Goal: Use online tool/utility: Utilize a website feature to perform a specific function

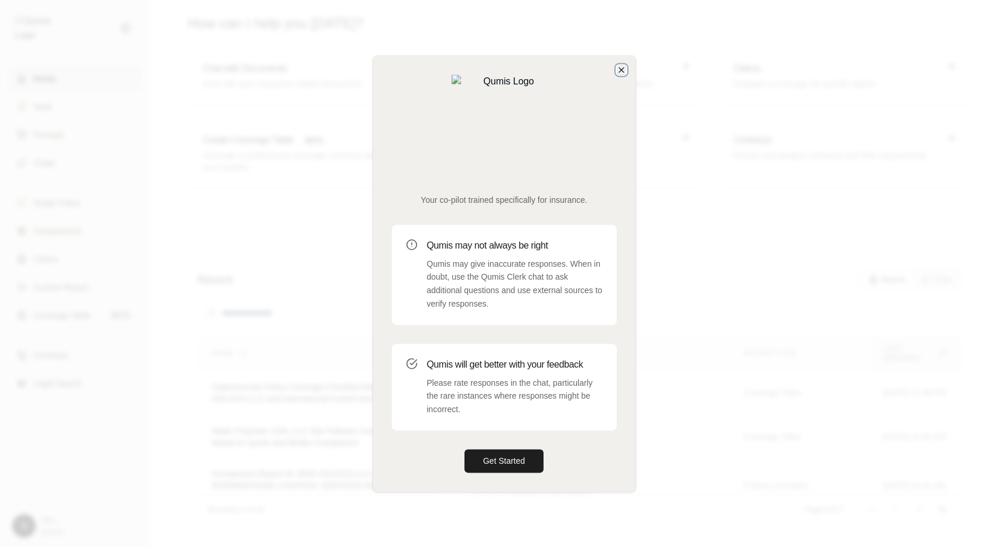
click at [625, 74] on icon "button" at bounding box center [621, 69] width 9 height 9
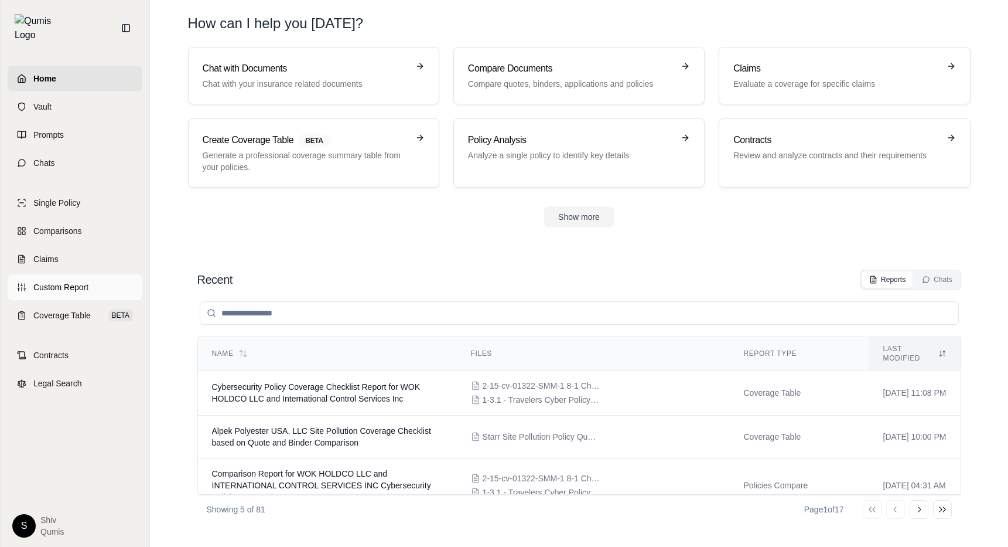
click at [73, 284] on link "Custom Report" at bounding box center [75, 287] width 135 height 26
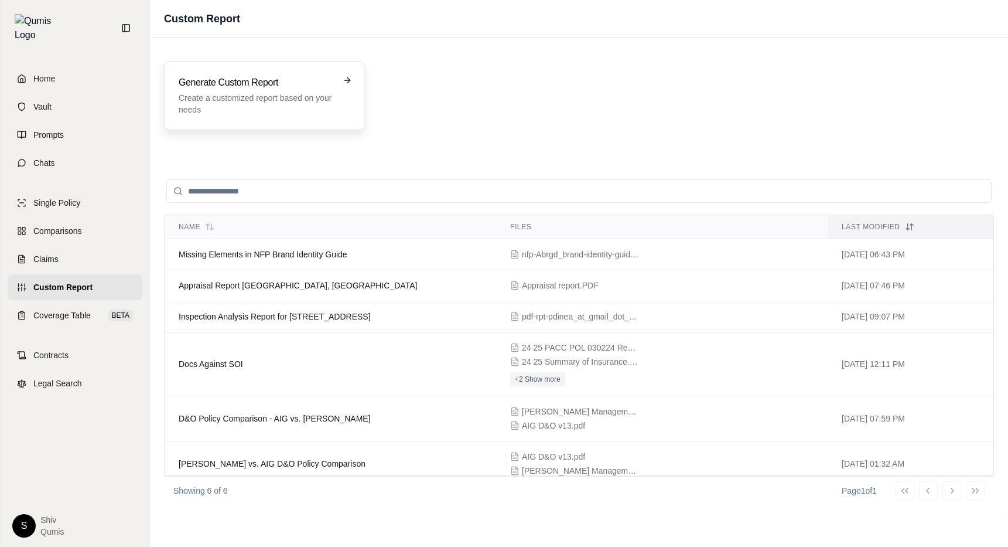
click at [267, 94] on p "Create a customized report based on your needs" at bounding box center [256, 103] width 155 height 23
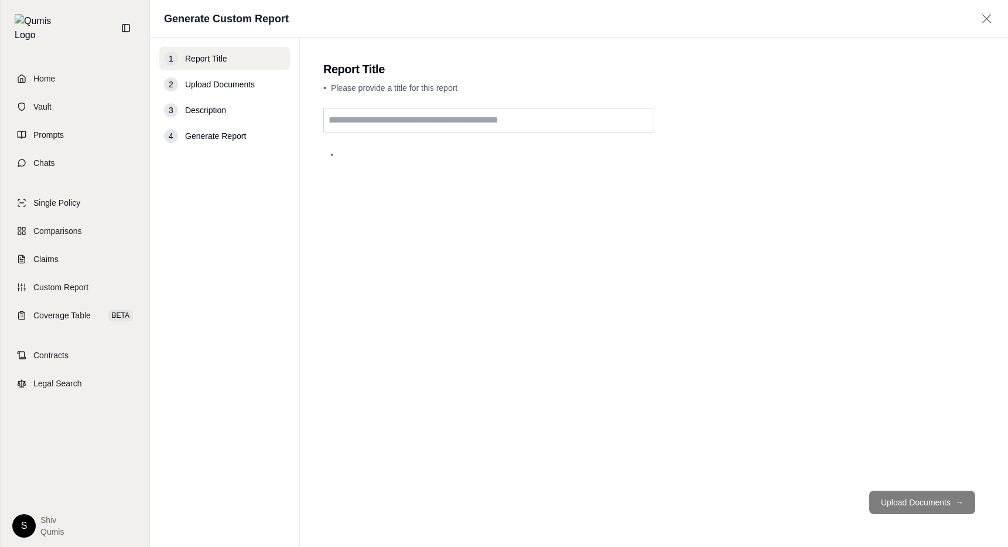
click at [394, 135] on div "•" at bounding box center [654, 294] width 662 height 373
click at [394, 126] on input "text" at bounding box center [488, 120] width 331 height 25
type input "********"
click at [947, 510] on button "Upload Documents →" at bounding box center [923, 501] width 106 height 23
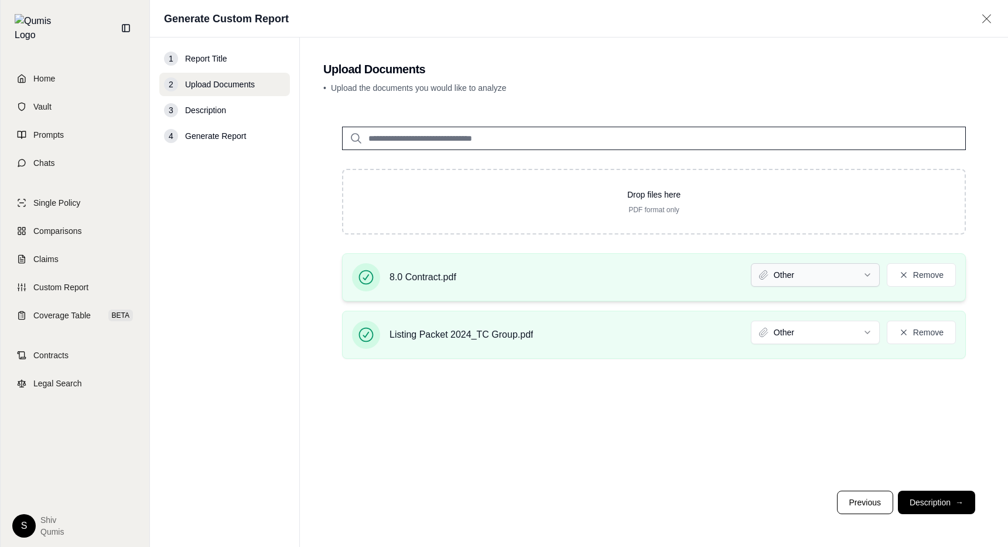
click at [804, 277] on html "Home Vault Prompts Chats Single Policy Comparisons Claims Custom Report Coverag…" at bounding box center [504, 273] width 1008 height 547
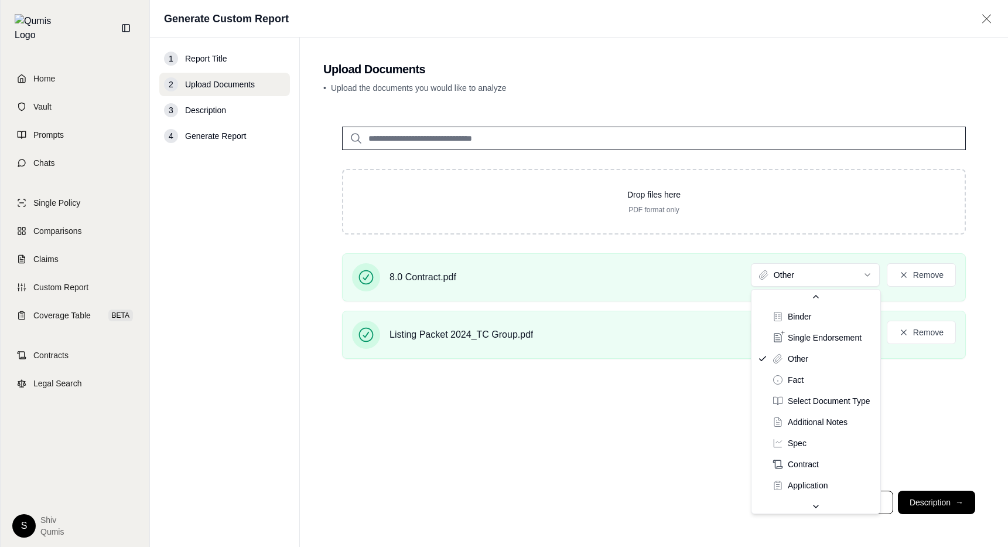
scroll to position [48, 0]
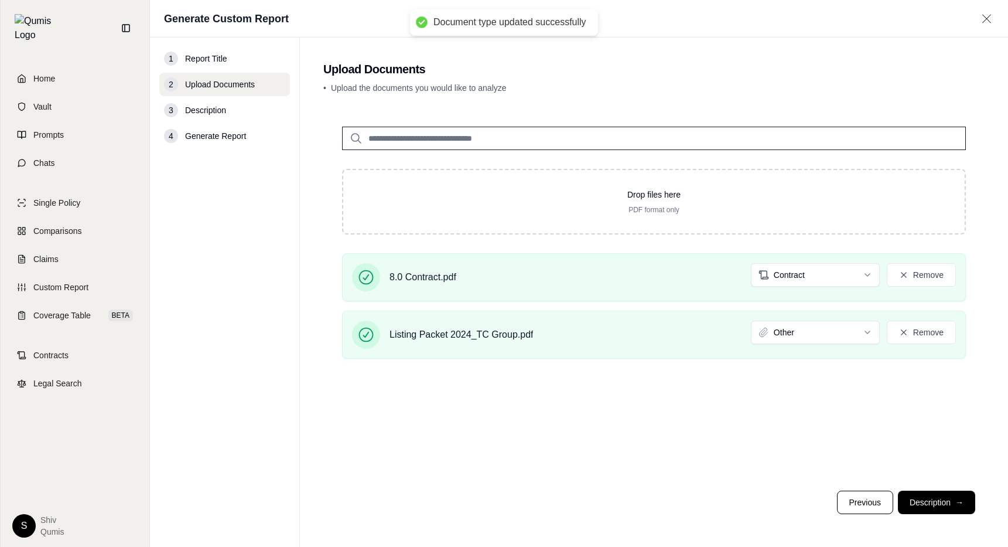
click at [821, 304] on div "8.0 Contract.pdf Contract Remove Listing Packet 2024_TC Group.pdf Other Remove" at bounding box center [654, 310] width 662 height 115
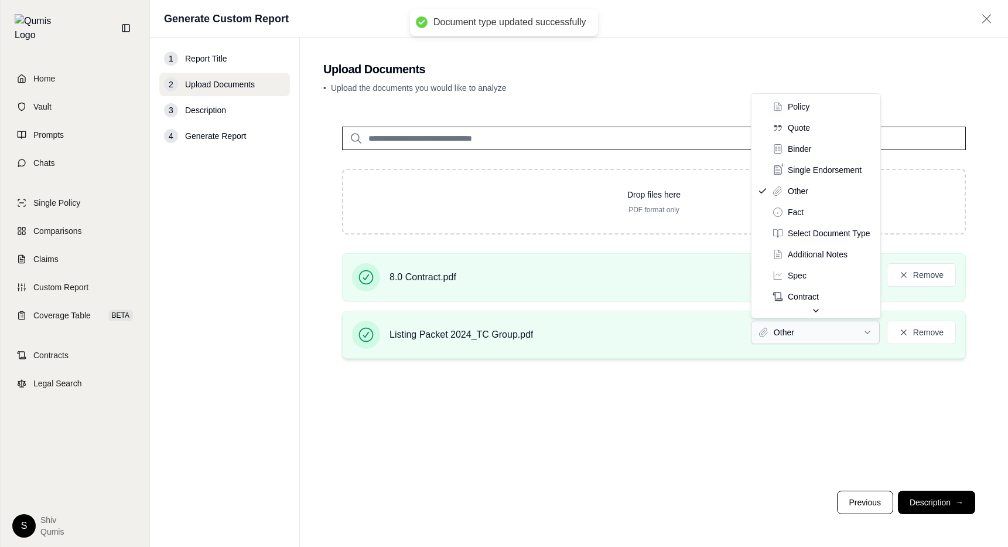
click at [820, 326] on html "Document type updated successfully Home Vault Prompts Chats Single Policy Compa…" at bounding box center [504, 273] width 1008 height 547
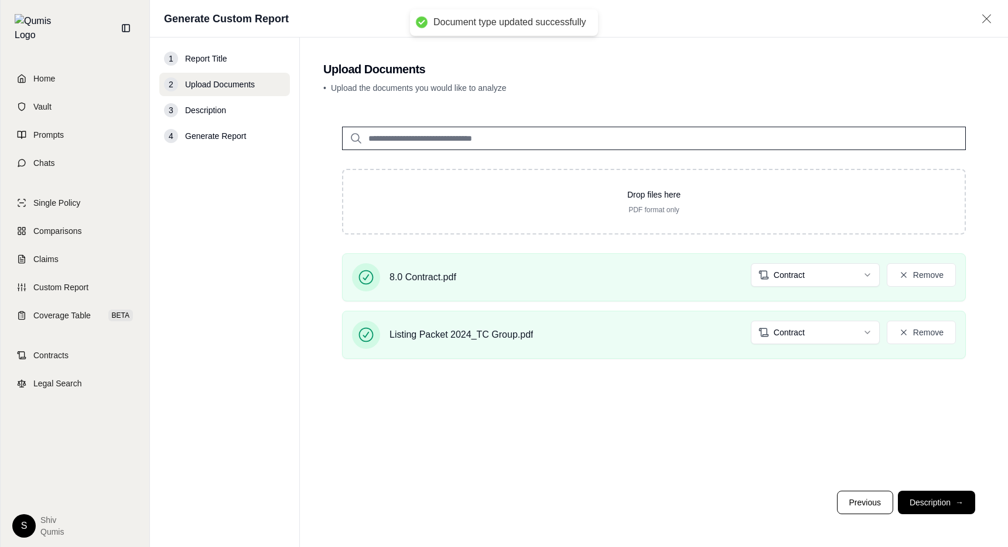
click at [816, 424] on div "Drop files here PDF format only 8.0 Contract.pdf Contract Remove Listing Packet…" at bounding box center [654, 294] width 662 height 373
click at [932, 496] on button "Description →" at bounding box center [936, 501] width 77 height 23
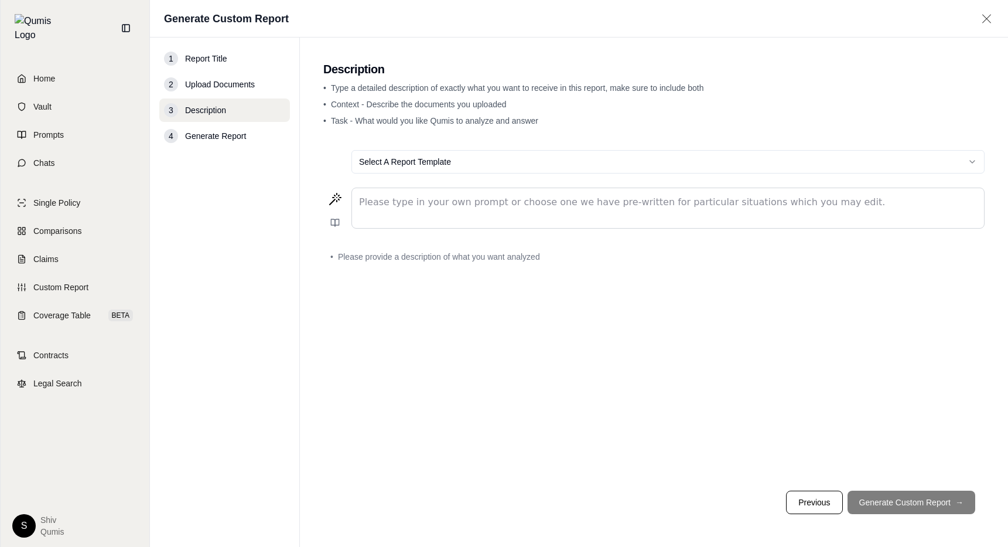
click at [456, 200] on p "editable markdown" at bounding box center [668, 202] width 618 height 14
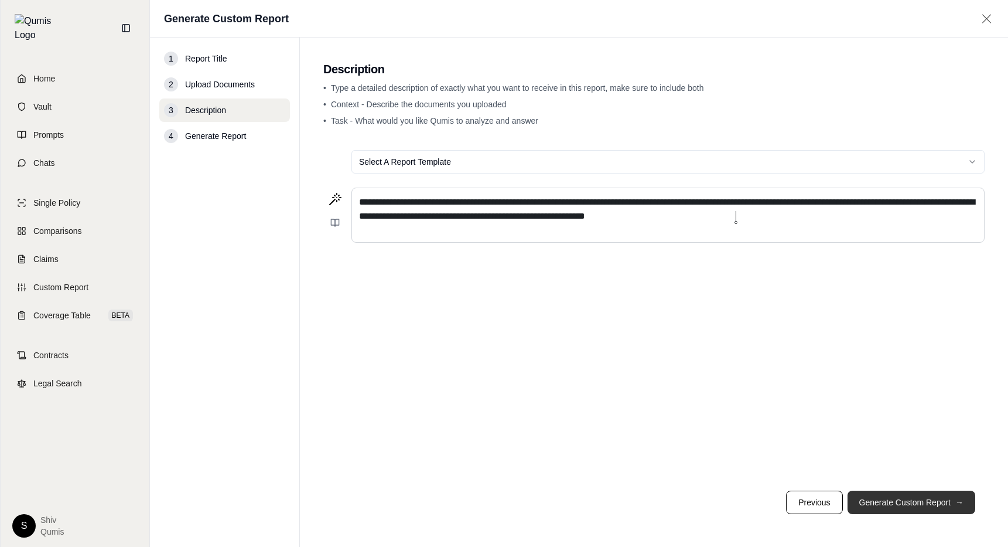
click at [905, 508] on button "Generate Custom Report →" at bounding box center [912, 501] width 128 height 23
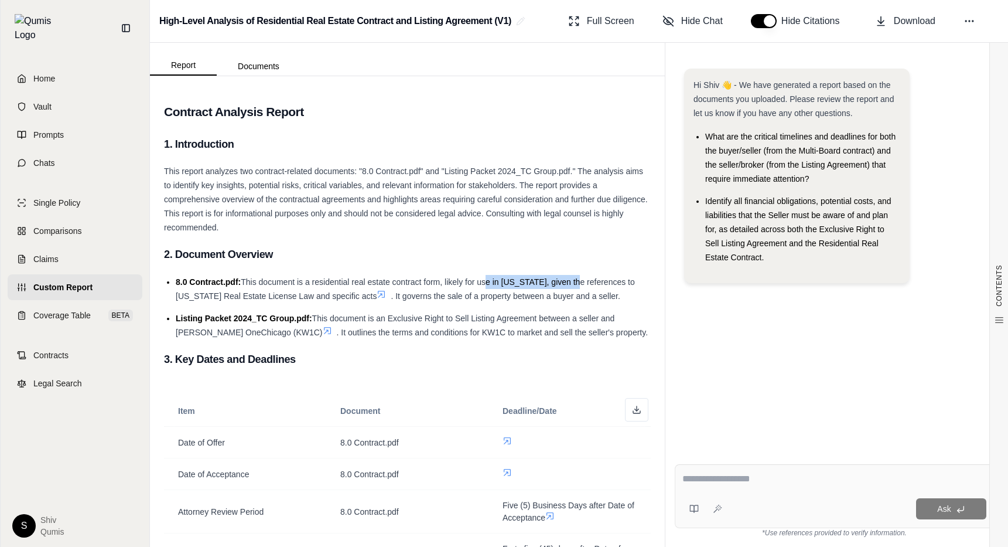
drag, startPoint x: 483, startPoint y: 281, endPoint x: 565, endPoint y: 284, distance: 81.5
click at [565, 284] on span "This document is a residential real estate contract form, likely for use in [US…" at bounding box center [405, 288] width 459 height 23
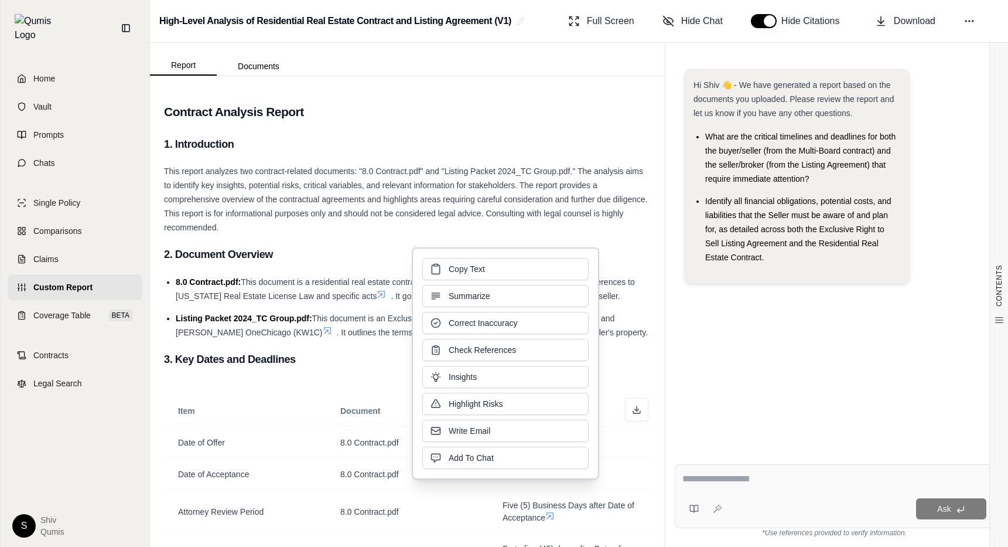
click at [633, 297] on li "8.0 Contract.pdf: This document is a residential real estate contract form, lik…" at bounding box center [413, 289] width 475 height 28
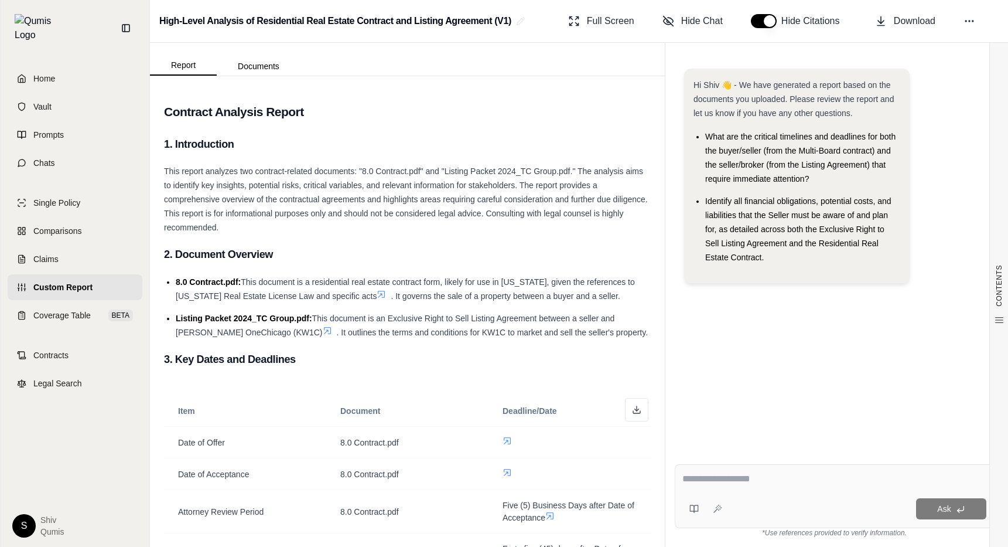
click at [323, 332] on icon at bounding box center [327, 330] width 9 height 9
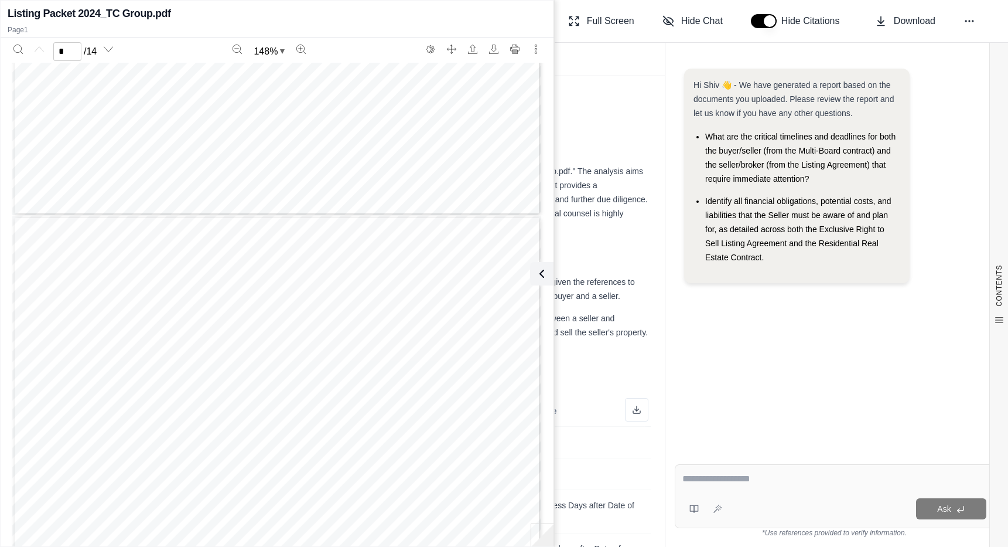
type input "*"
click at [568, 257] on h3 "2. Document Overview" at bounding box center [407, 254] width 487 height 21
click at [544, 279] on icon at bounding box center [540, 274] width 14 height 14
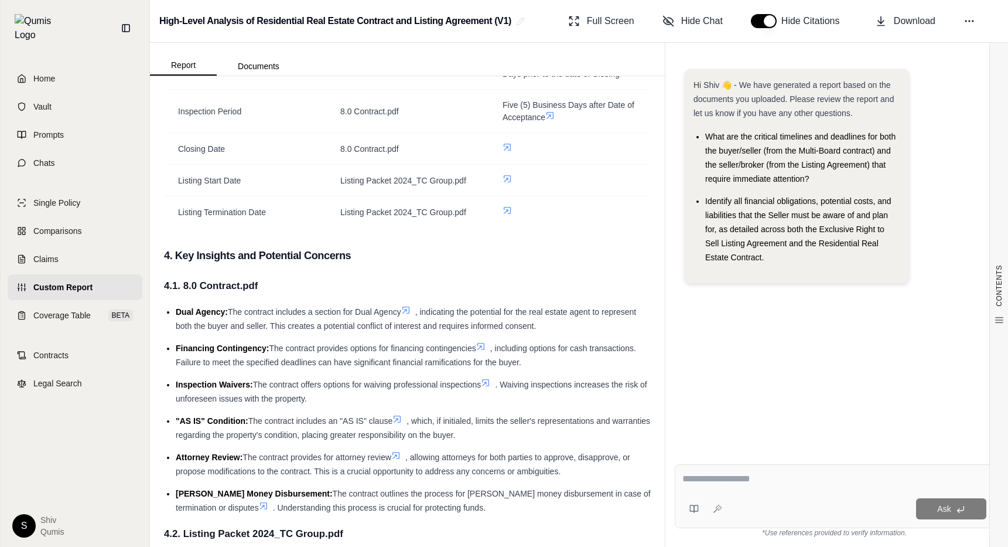
scroll to position [497, 0]
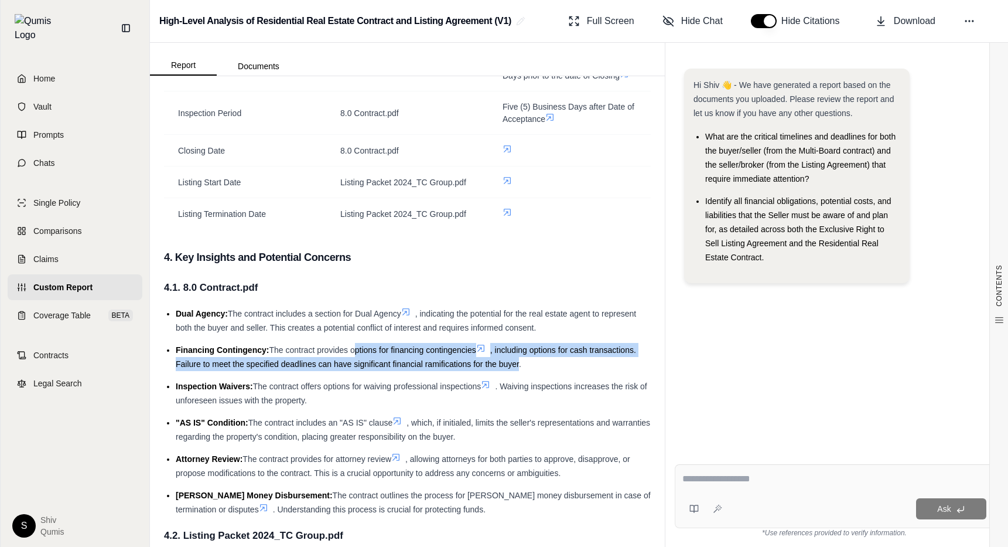
drag, startPoint x: 352, startPoint y: 347, endPoint x: 520, endPoint y: 362, distance: 169.4
click at [520, 362] on li "Financing Contingency: The contract provides options for financing contingencie…" at bounding box center [413, 357] width 475 height 28
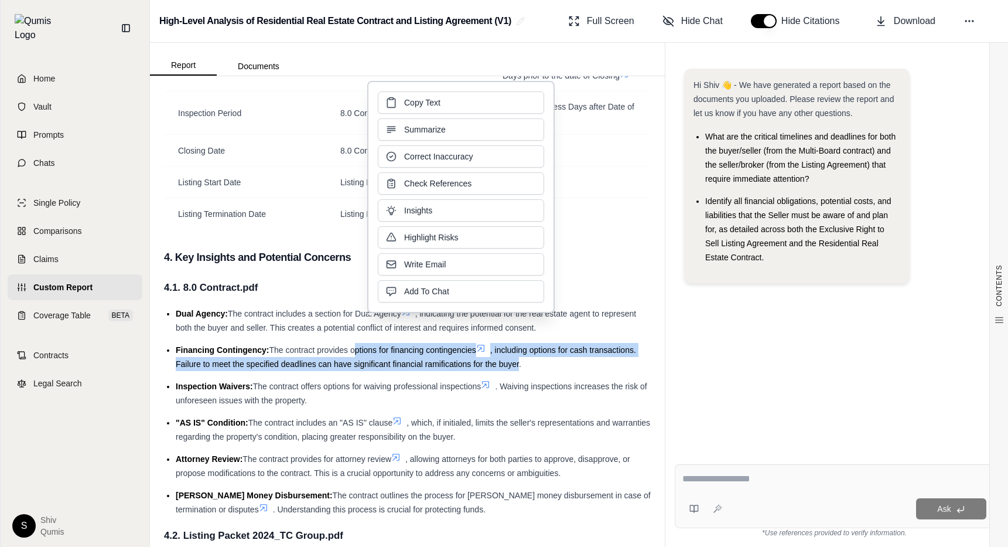
click at [520, 362] on span ", including options for cash transactions. Failure to meet the specified deadli…" at bounding box center [406, 356] width 461 height 23
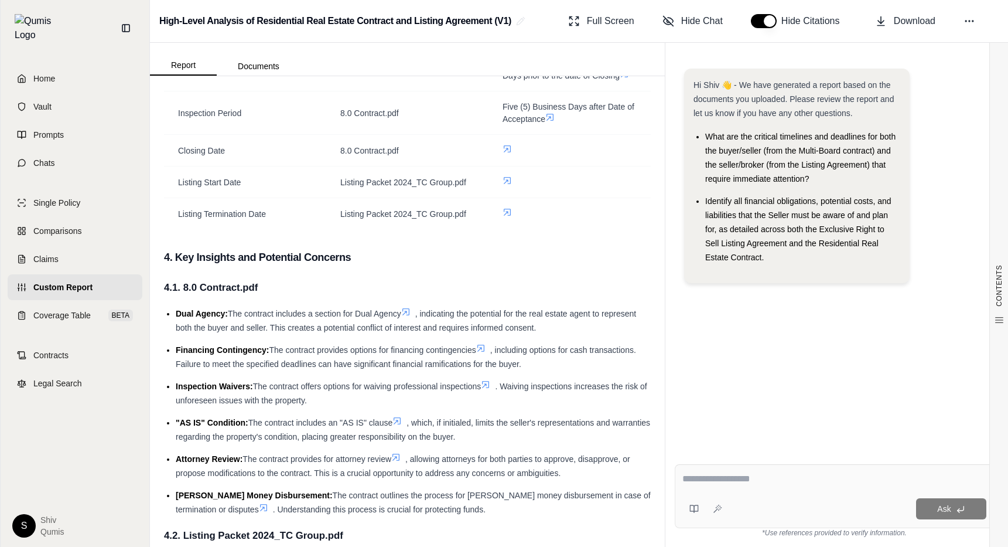
click at [357, 413] on ul "Dual Agency: The contract includes a section for Dual Agency , indicating the p…" at bounding box center [407, 411] width 487 height 210
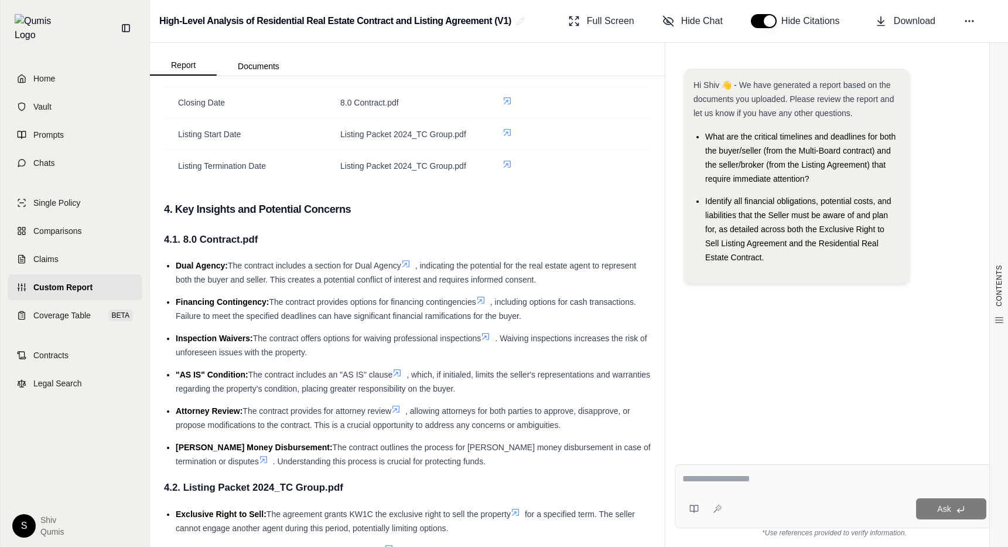
click at [81, 281] on span "Custom Report" at bounding box center [62, 287] width 59 height 12
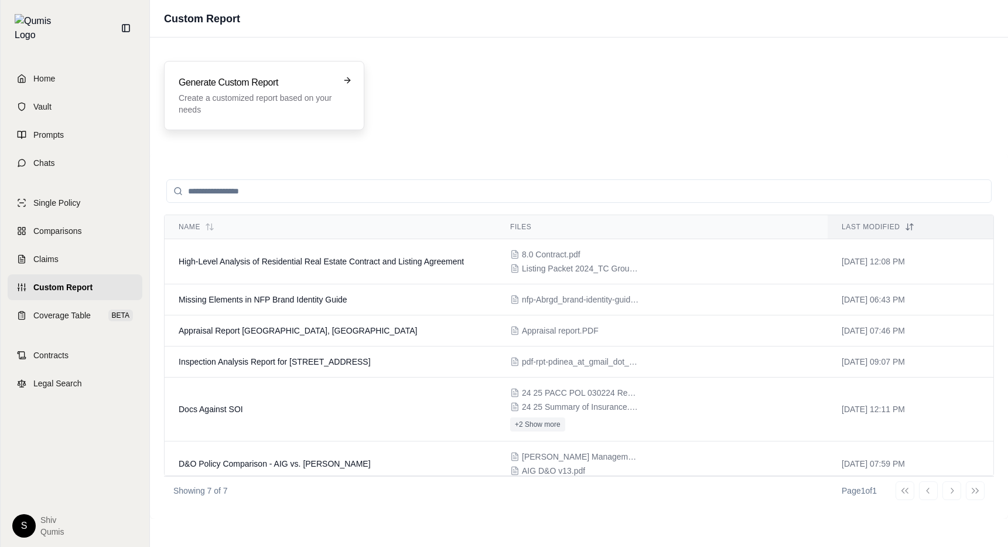
click at [281, 87] on h3 "Generate Custom Report" at bounding box center [256, 83] width 155 height 14
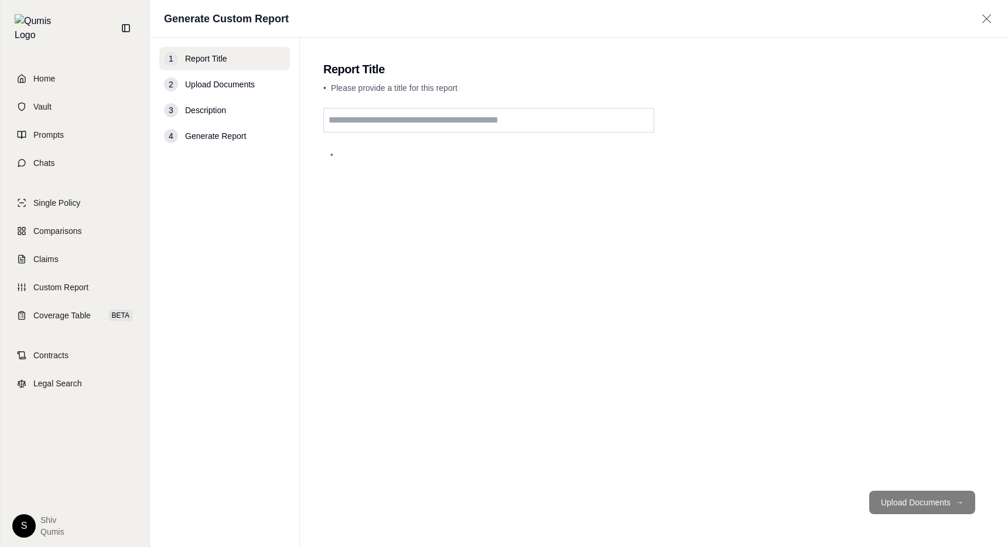
click at [395, 125] on input "text" at bounding box center [488, 120] width 331 height 25
type input "**********"
click at [896, 502] on button "Upload Documents →" at bounding box center [923, 501] width 106 height 23
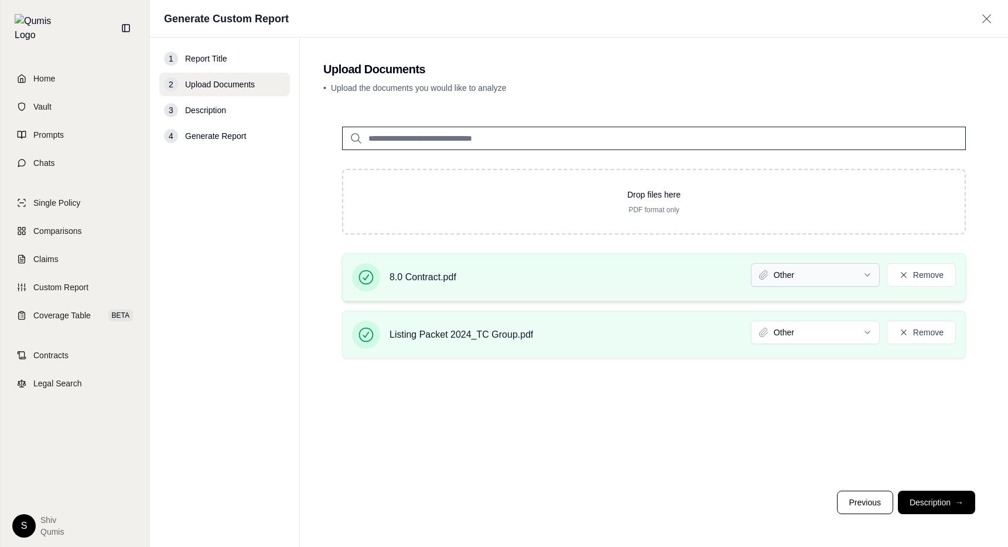
click at [829, 277] on html "Home Vault Prompts Chats Single Policy Comparisons Claims Custom Report Coverag…" at bounding box center [504, 273] width 1008 height 547
click at [814, 335] on html "Document type updated successfully Home Vault Prompts Chats Single Policy Compa…" at bounding box center [504, 273] width 1008 height 547
click at [929, 504] on button "Description →" at bounding box center [936, 501] width 77 height 23
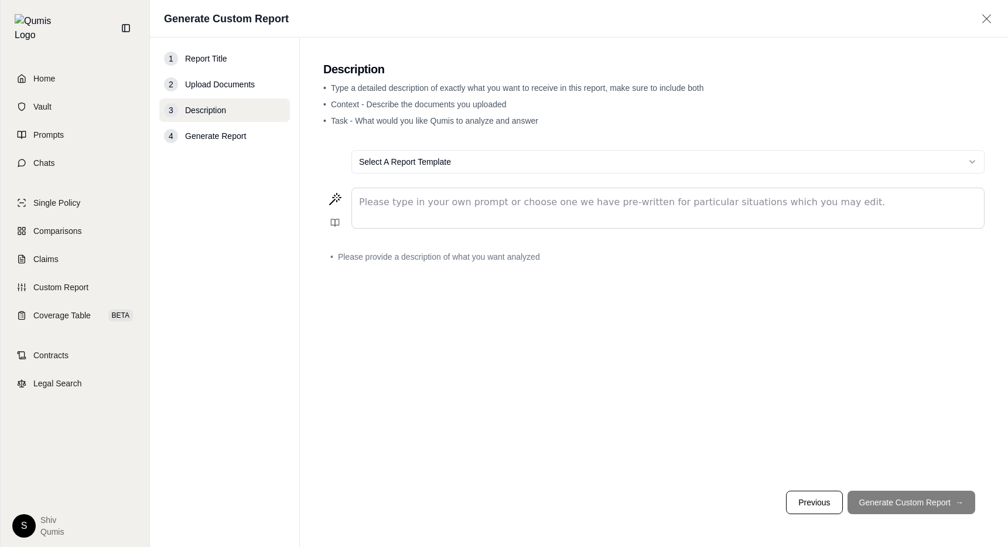
click at [518, 204] on p "editable markdown" at bounding box center [668, 202] width 618 height 14
paste div "editable markdown"
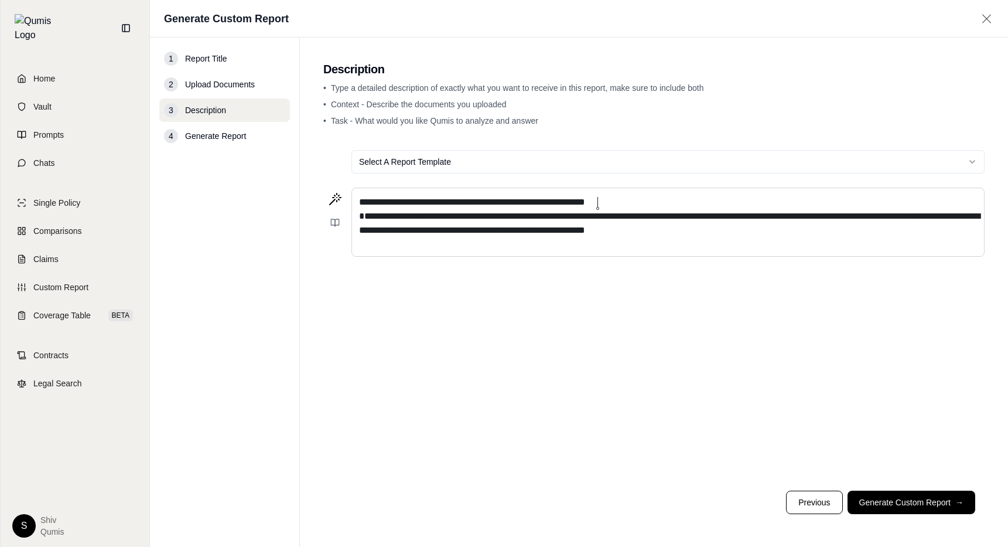
click at [585, 201] on span "**********" at bounding box center [472, 201] width 226 height 9
drag, startPoint x: 630, startPoint y: 201, endPoint x: 289, endPoint y: 200, distance: 341.0
click at [289, 201] on div "**********" at bounding box center [579, 292] width 858 height 509
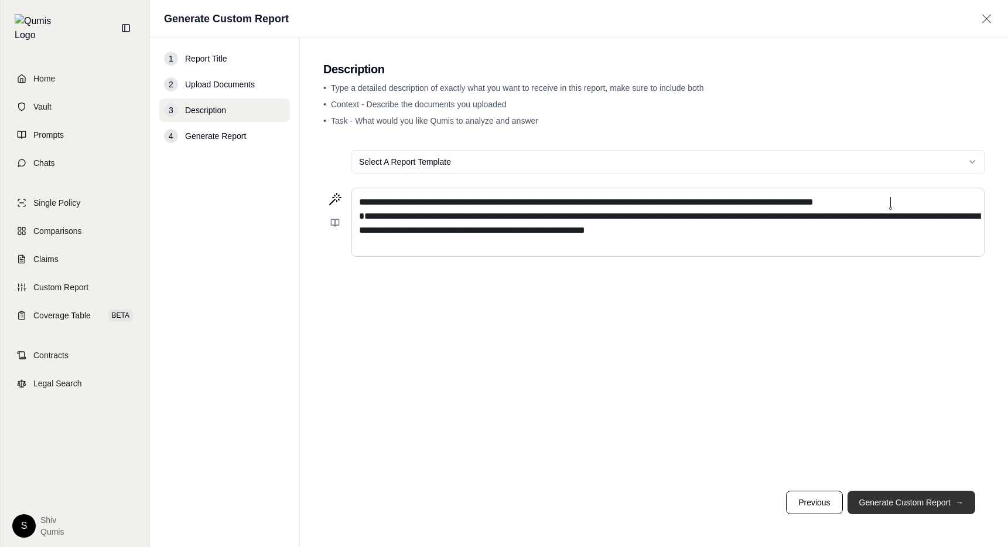
click at [896, 495] on button "Generate Custom Report →" at bounding box center [912, 501] width 128 height 23
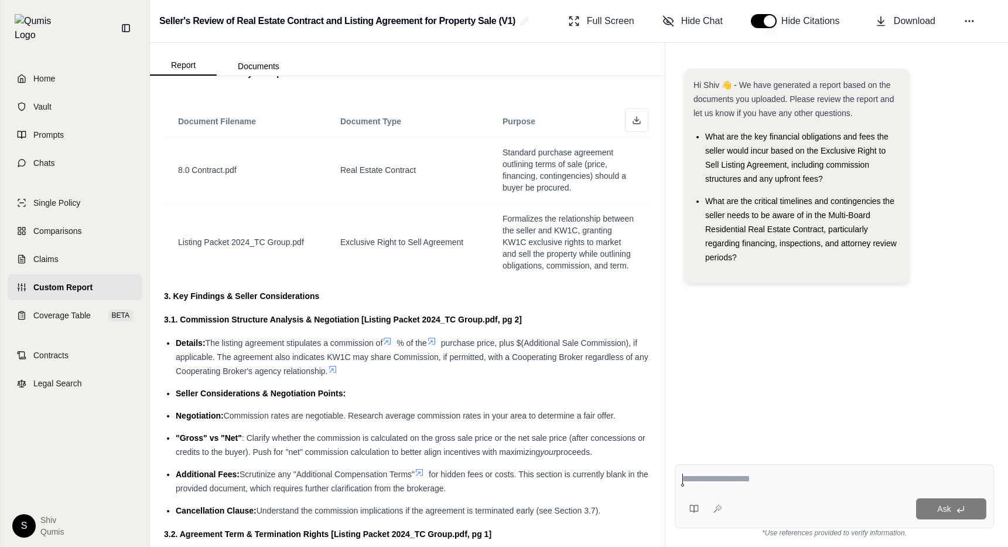
scroll to position [179, 0]
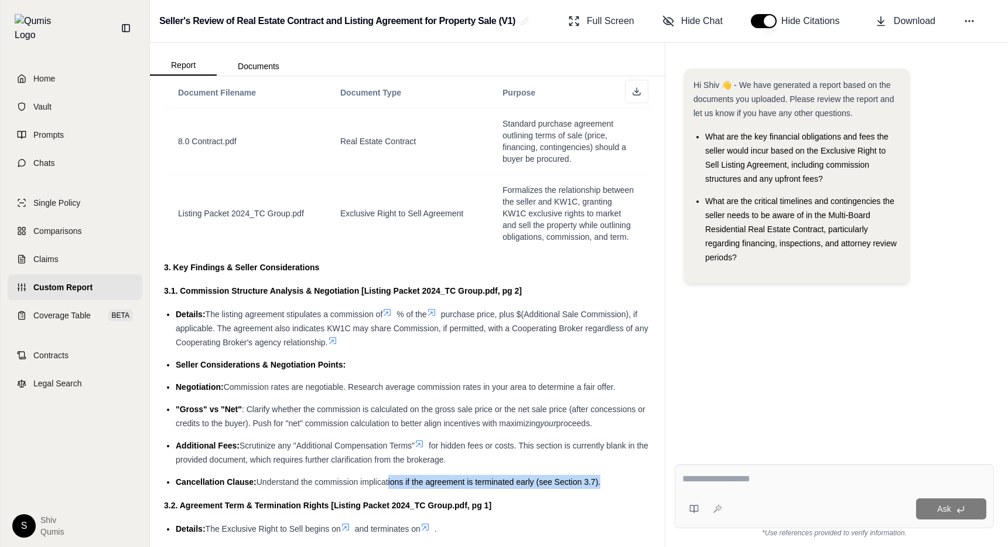
drag, startPoint x: 387, startPoint y: 479, endPoint x: 490, endPoint y: 490, distance: 104.2
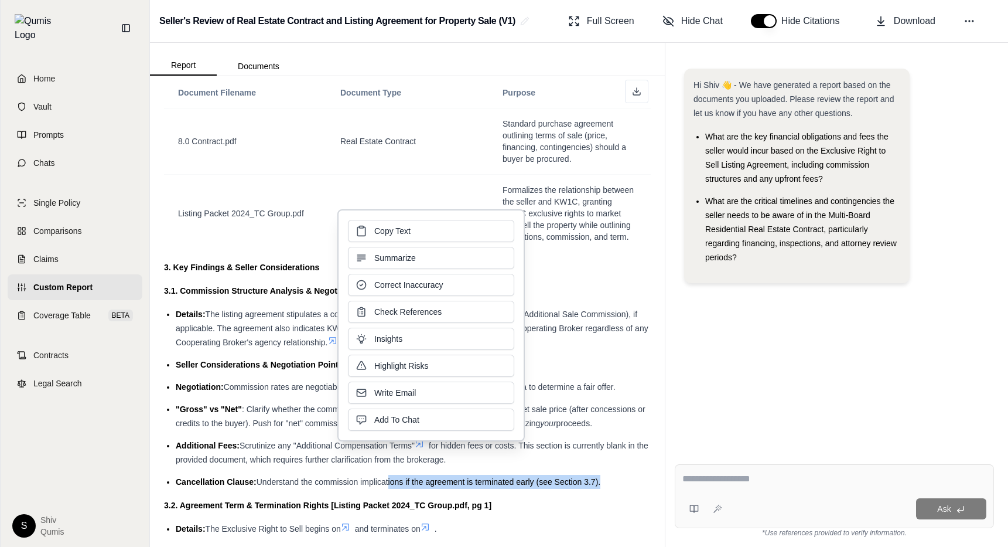
click at [312, 478] on span "Understand the commission implications if the agreement is terminated early (se…" at bounding box center [429, 481] width 345 height 9
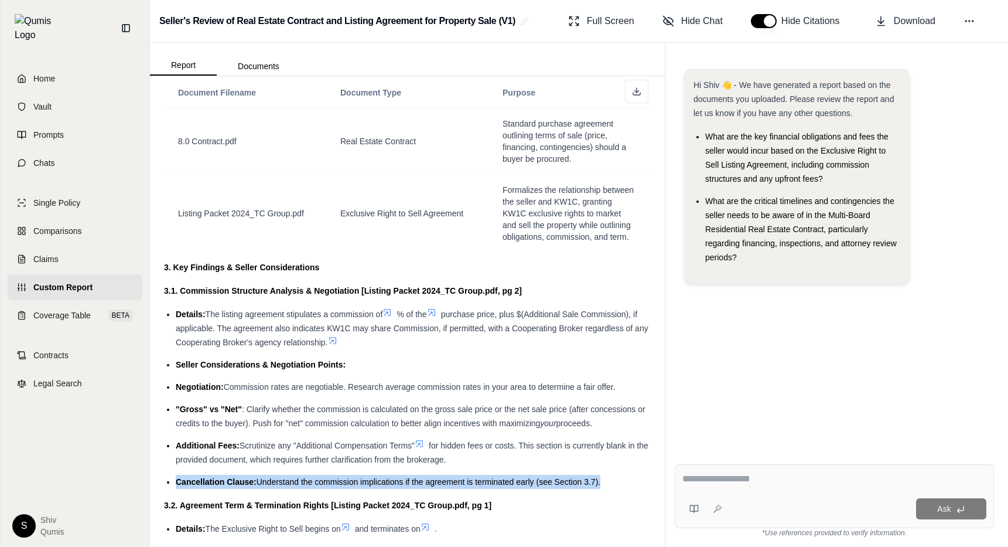
drag, startPoint x: 175, startPoint y: 483, endPoint x: 602, endPoint y: 489, distance: 427.2
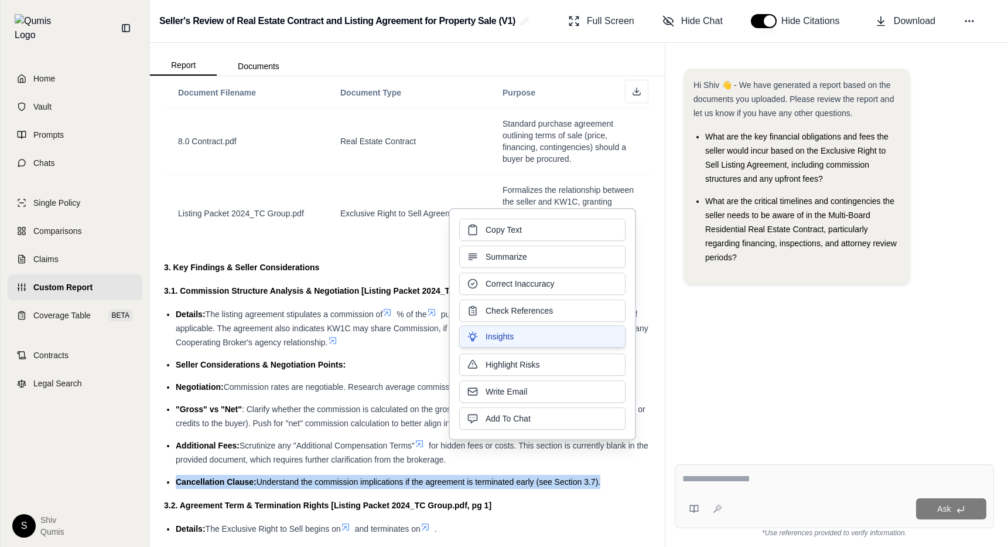
click at [538, 341] on button "Insights" at bounding box center [542, 336] width 166 height 22
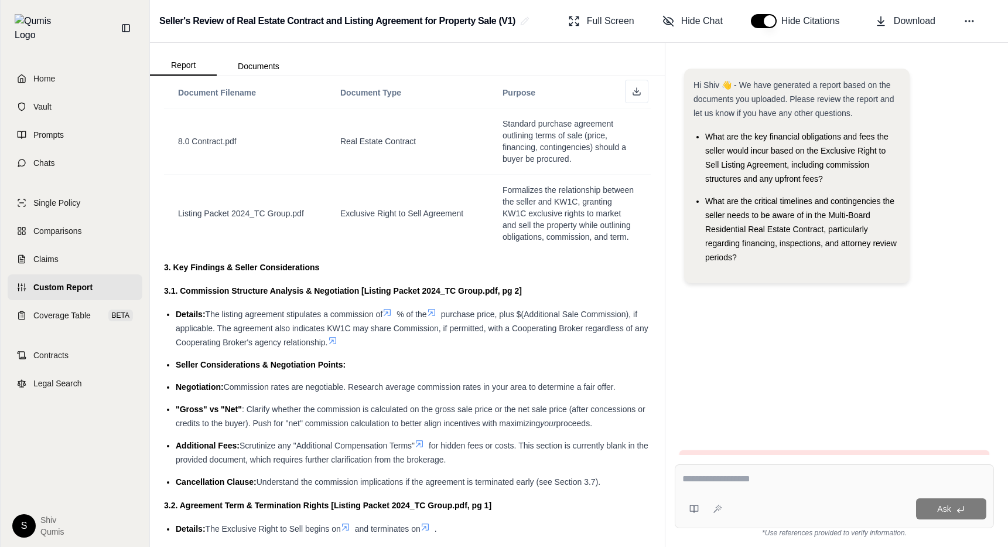
scroll to position [38, 0]
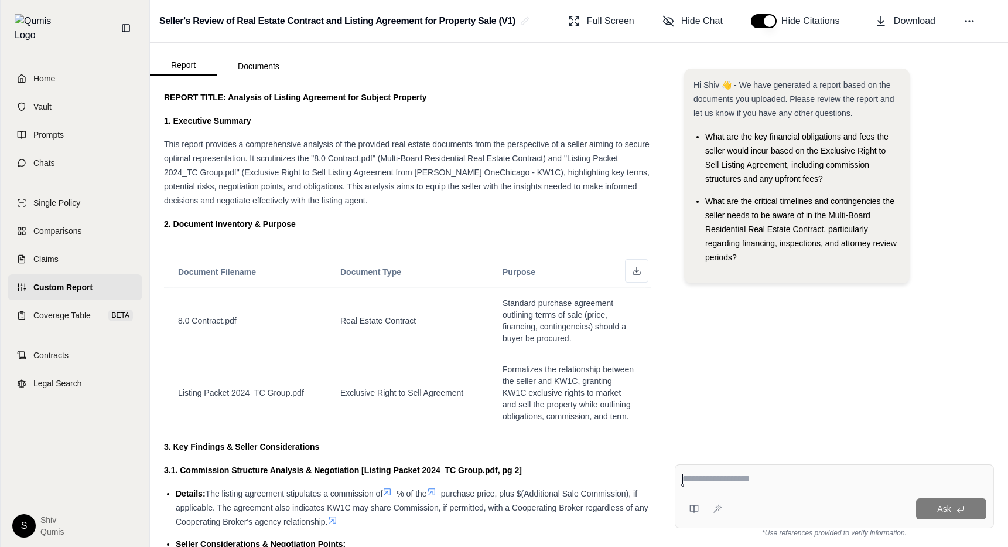
scroll to position [366, 0]
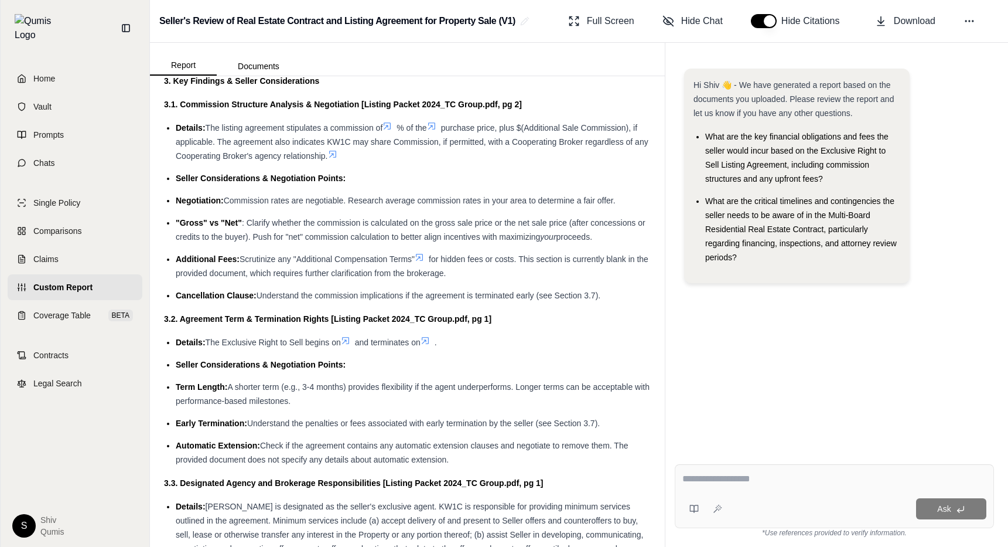
drag, startPoint x: 615, startPoint y: 294, endPoint x: 168, endPoint y: 297, distance: 447.1
click at [168, 297] on ul "Details: The listing agreement stipulates a commission of % of the purchase pri…" at bounding box center [407, 212] width 487 height 182
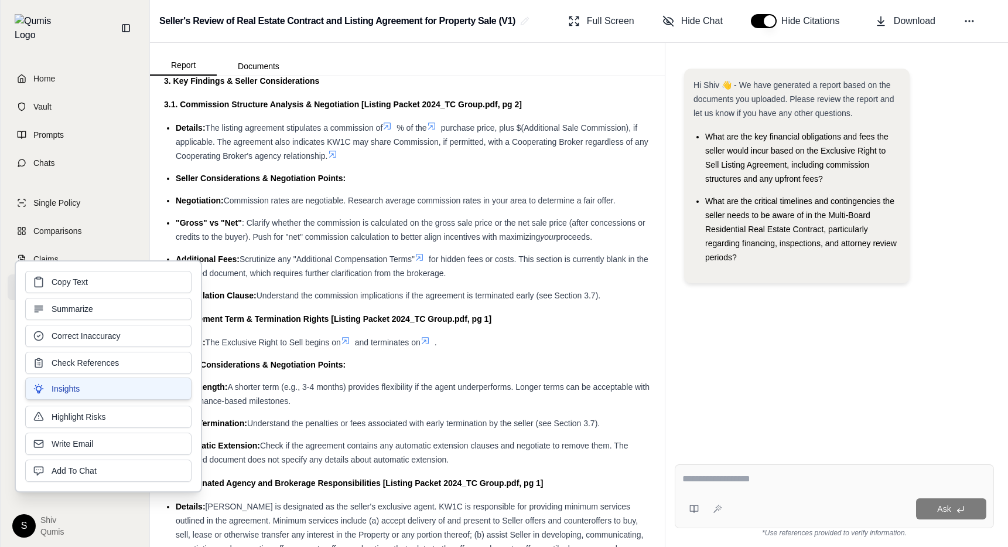
click at [144, 397] on button "Insights" at bounding box center [108, 388] width 166 height 22
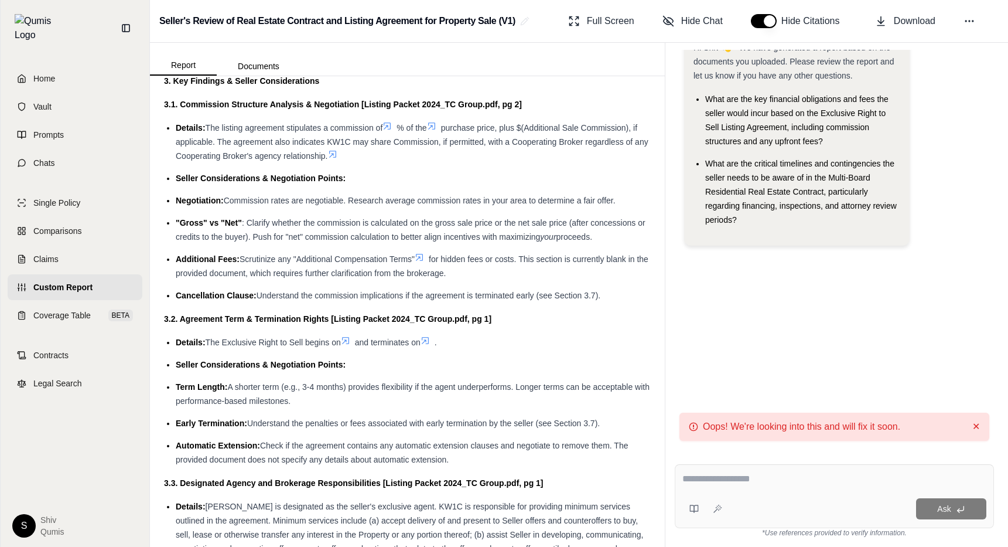
click at [976, 424] on button "✕" at bounding box center [977, 427] width 8 height 14
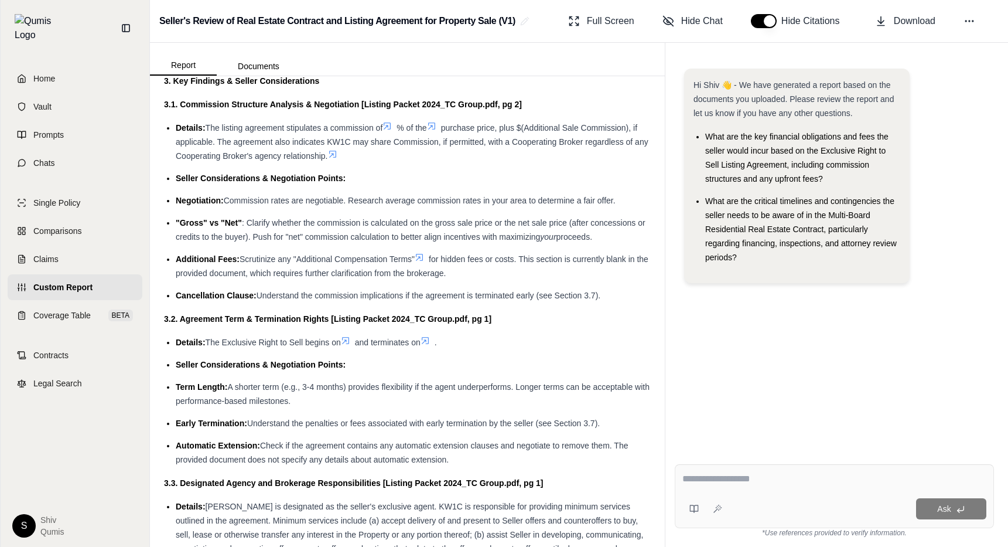
scroll to position [0, 0]
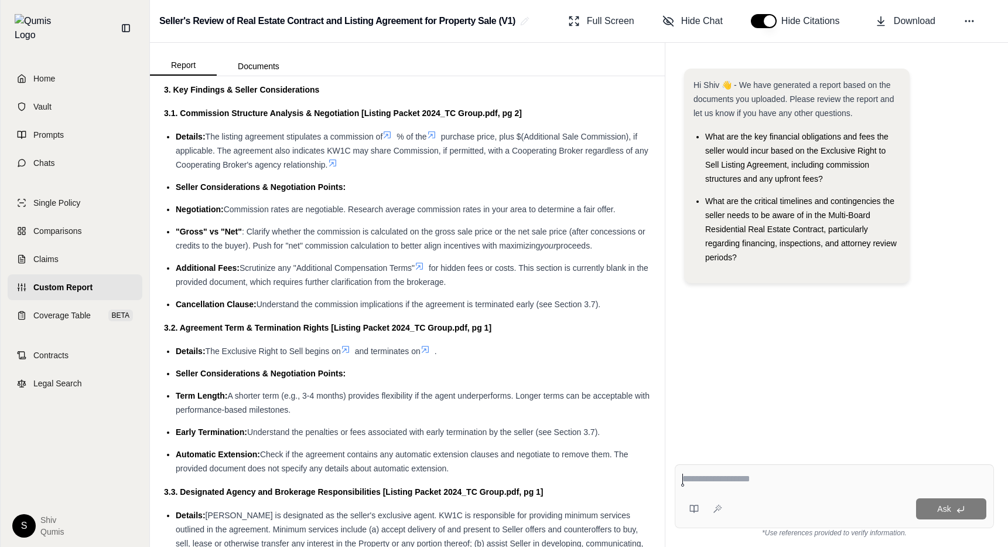
scroll to position [380, 0]
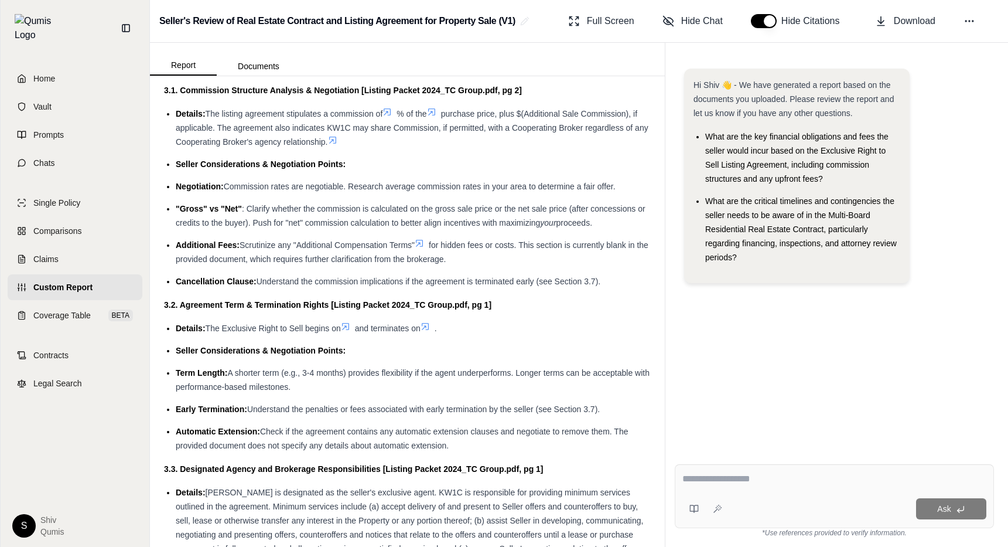
drag, startPoint x: 478, startPoint y: 265, endPoint x: 422, endPoint y: 293, distance: 61.8
click at [568, 260] on li "Additional Fees: Scrutinize any "Additional Compensation Terms" for hidden fees…" at bounding box center [413, 252] width 475 height 28
drag, startPoint x: 617, startPoint y: 287, endPoint x: 159, endPoint y: 281, distance: 458.3
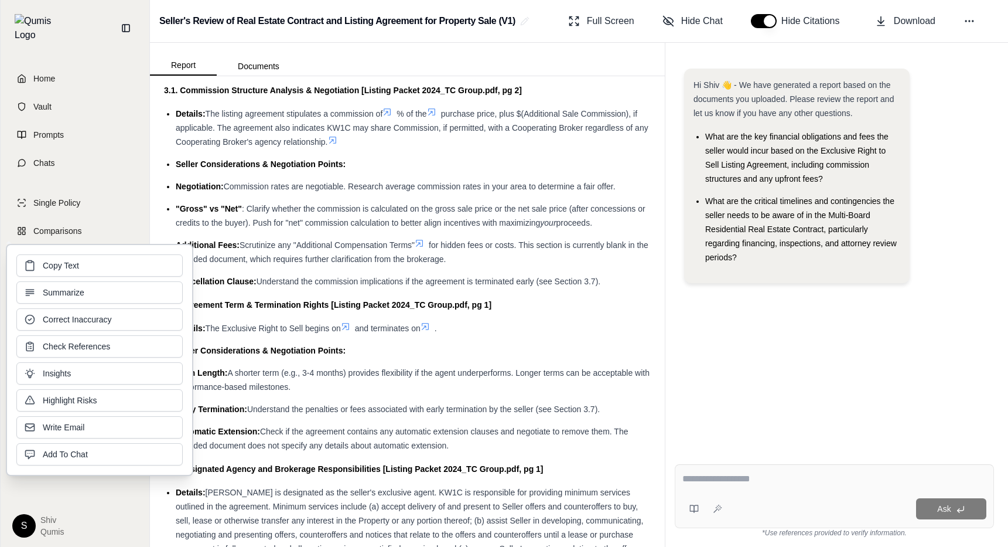
click at [107, 367] on button "Insights" at bounding box center [99, 373] width 166 height 22
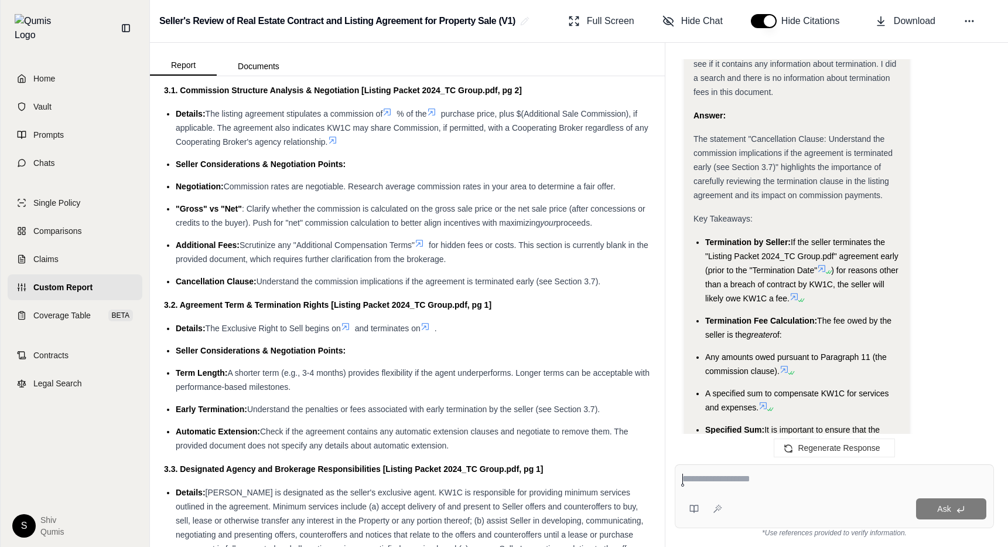
scroll to position [1392, 0]
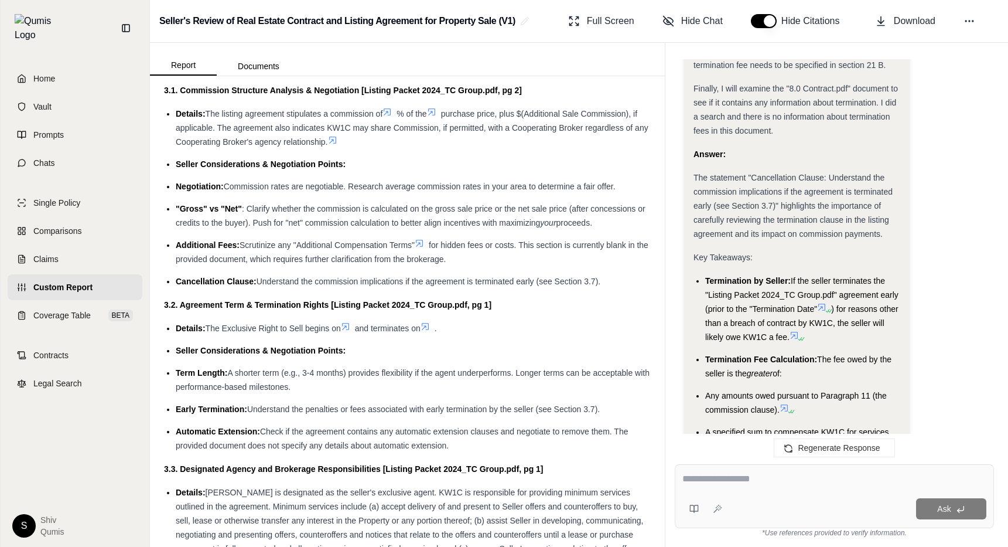
drag, startPoint x: 867, startPoint y: 295, endPoint x: 855, endPoint y: 372, distance: 77.6
click at [855, 372] on ul "Termination by Seller: If the seller terminates the "Listing Packet 2024_TC Gro…" at bounding box center [797, 393] width 207 height 238
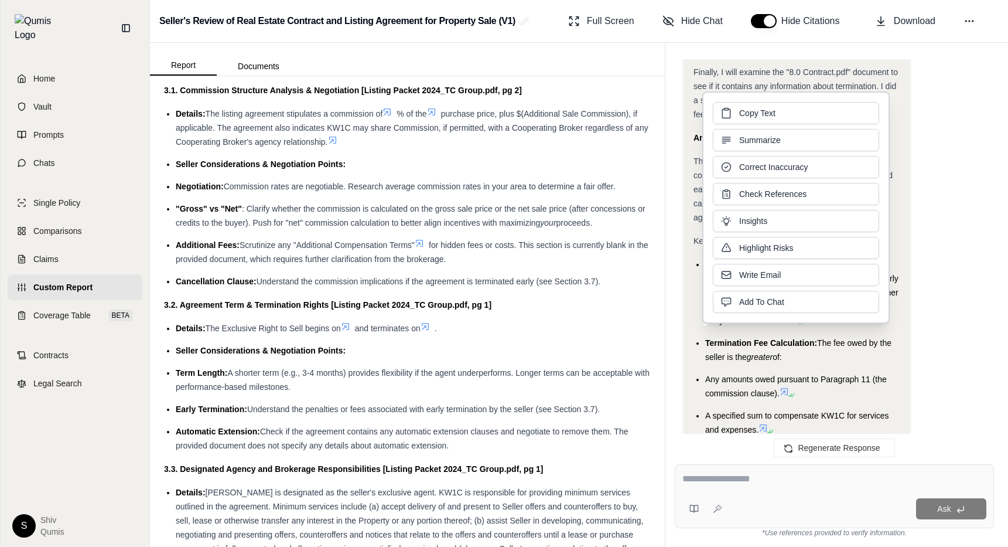
scroll to position [1432, 0]
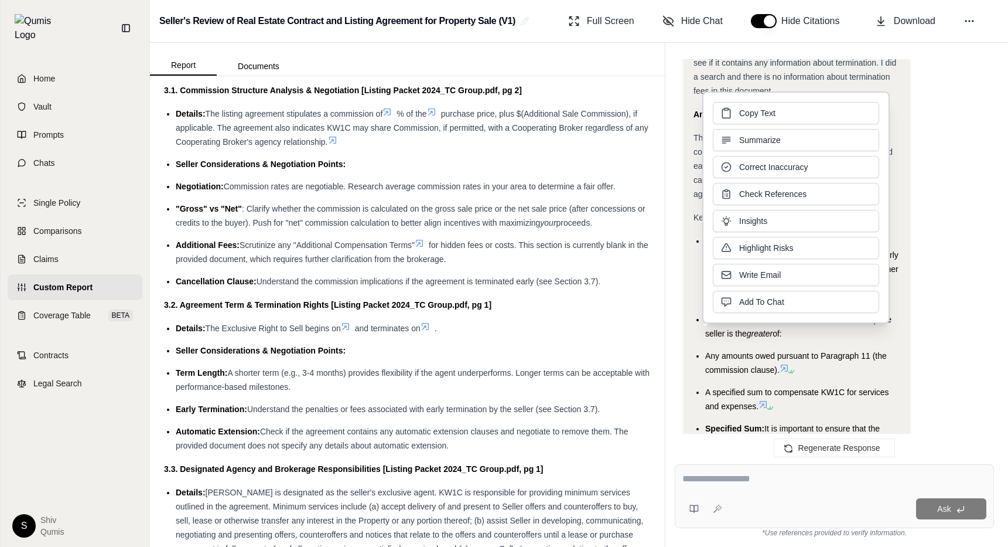
click at [853, 387] on span "A specified sum to compensate KW1C for services and expenses." at bounding box center [797, 398] width 184 height 23
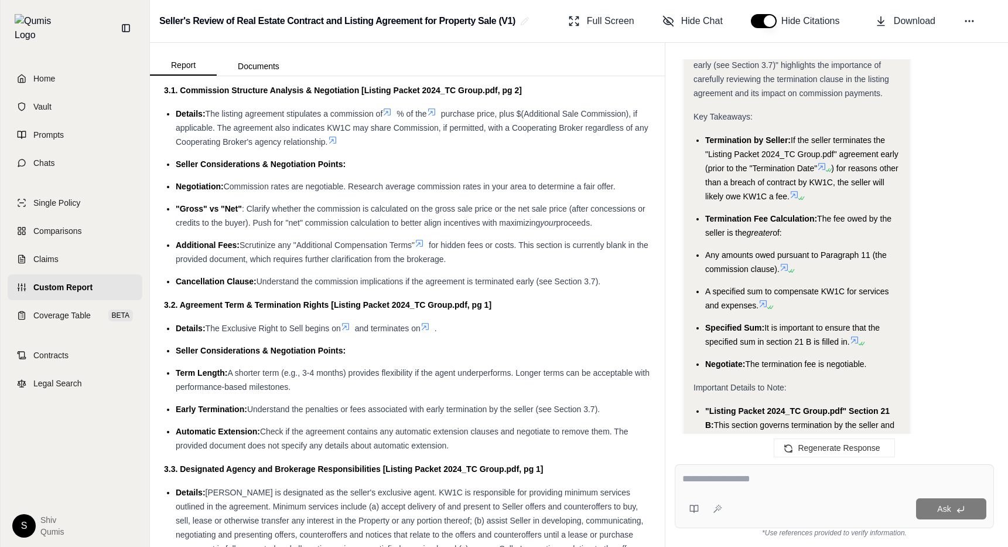
scroll to position [1535, 0]
drag, startPoint x: 744, startPoint y: 361, endPoint x: 870, endPoint y: 374, distance: 126.6
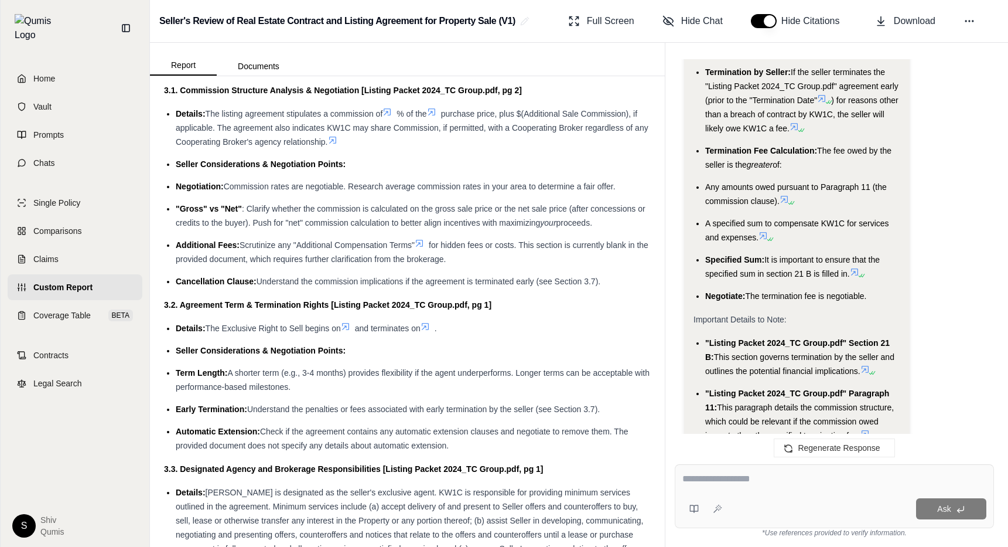
scroll to position [1598, 0]
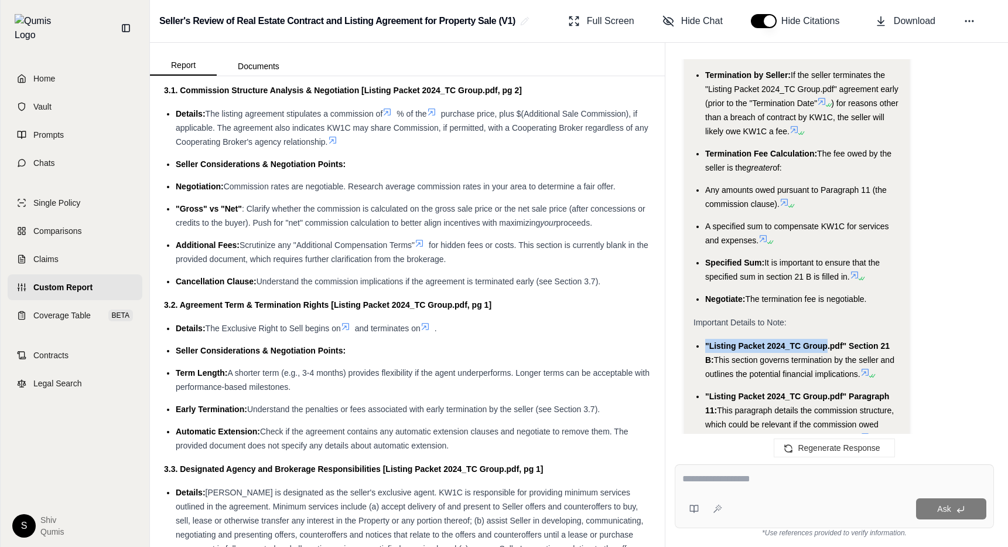
drag, startPoint x: 826, startPoint y: 343, endPoint x: 792, endPoint y: 322, distance: 39.2
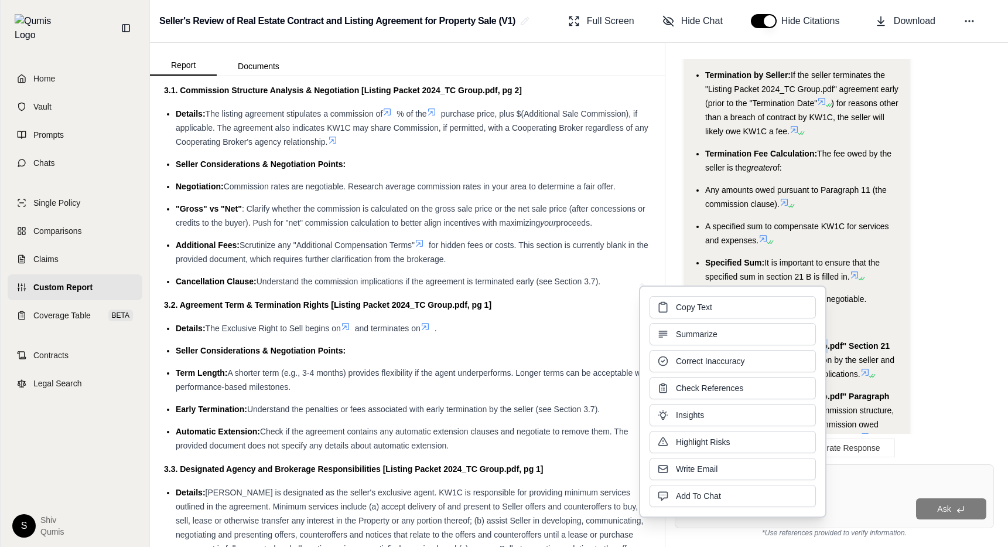
click at [840, 325] on div "Important Details to Note:" at bounding box center [797, 322] width 207 height 14
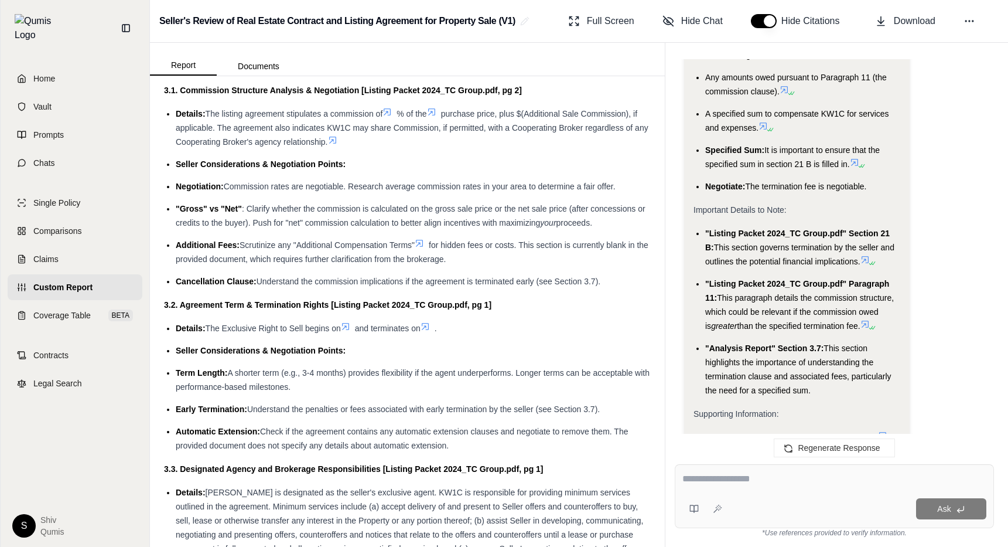
scroll to position [1838, 0]
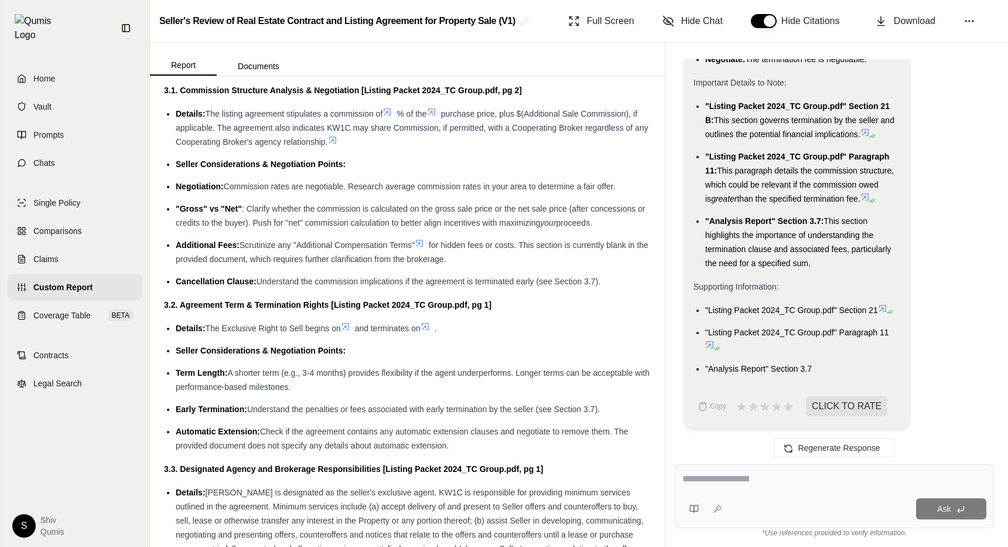
click at [769, 493] on div "Ask" at bounding box center [834, 496] width 319 height 64
type textarea "**********"
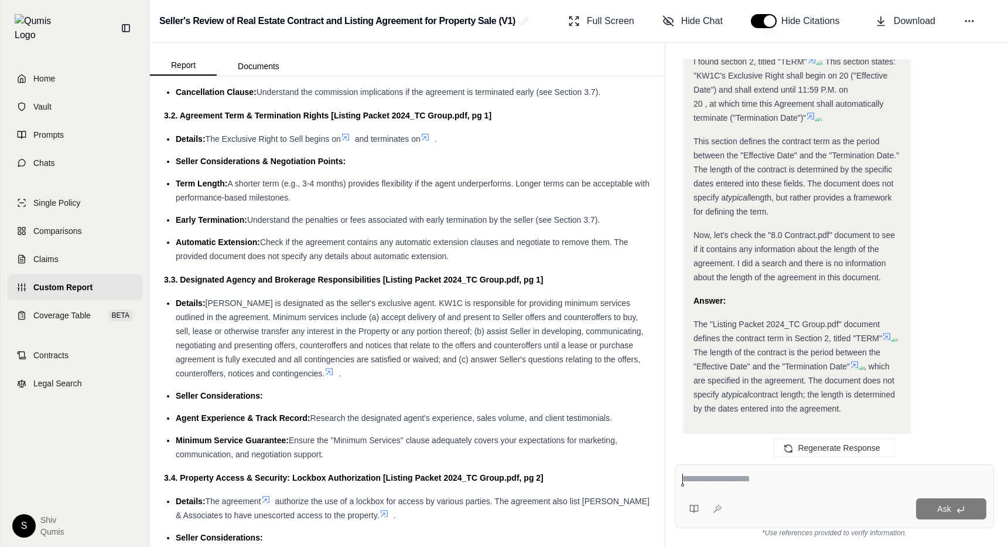
scroll to position [570, 0]
drag, startPoint x: 365, startPoint y: 313, endPoint x: 431, endPoint y: 331, distance: 68.5
click at [431, 332] on span "[PERSON_NAME] is designated as the seller's exclusive agent. KW1C is responsibl…" at bounding box center [410, 338] width 468 height 80
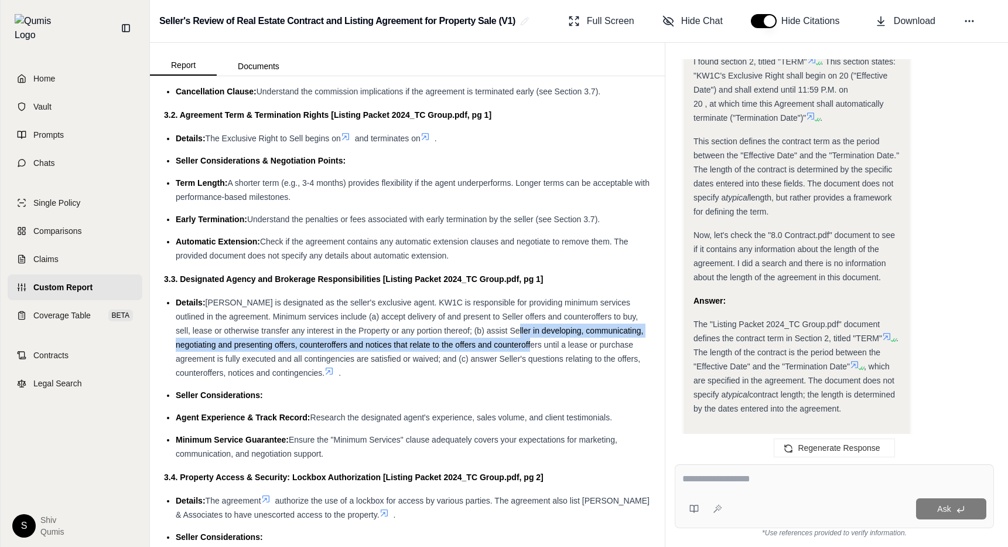
drag, startPoint x: 483, startPoint y: 331, endPoint x: 493, endPoint y: 342, distance: 14.9
click at [493, 342] on span "[PERSON_NAME] is designated as the seller's exclusive agent. KW1C is responsibl…" at bounding box center [410, 338] width 468 height 80
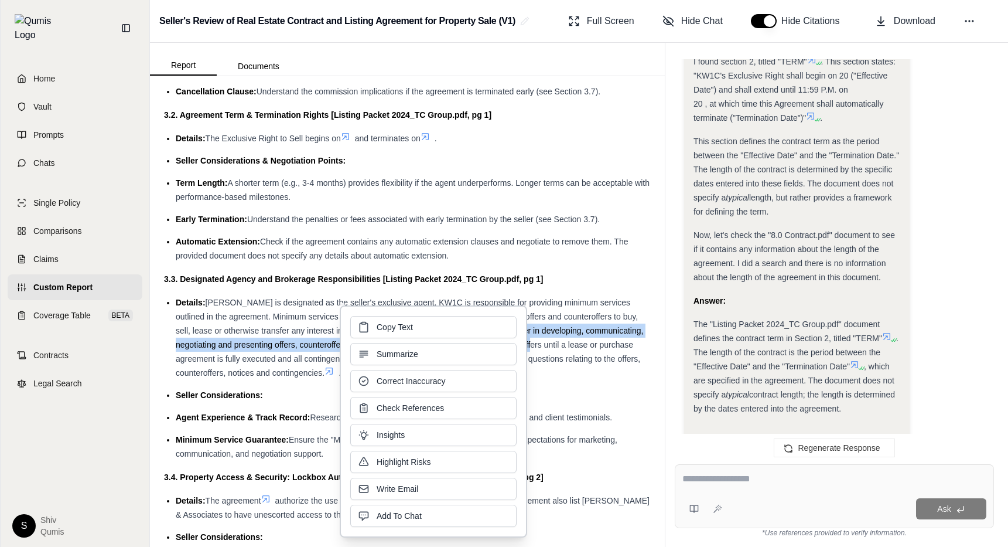
drag, startPoint x: 493, startPoint y: 342, endPoint x: 622, endPoint y: 333, distance: 129.2
click at [622, 333] on body "Home Vault Prompts Chats Single Policy Comparisons Claims Custom Report Coverag…" at bounding box center [504, 273] width 1008 height 547
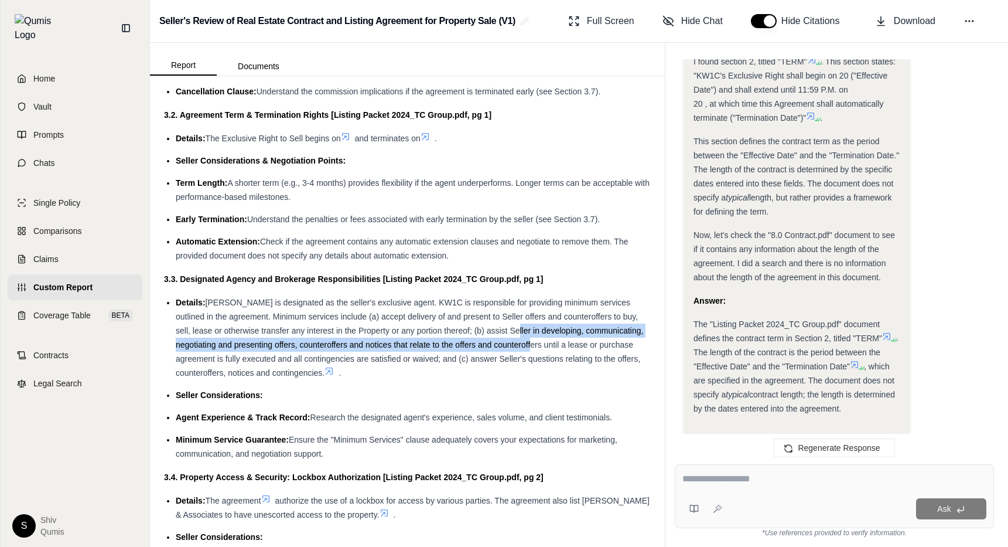
click at [622, 333] on span "[PERSON_NAME] is designated as the seller's exclusive agent. KW1C is responsibl…" at bounding box center [410, 338] width 468 height 80
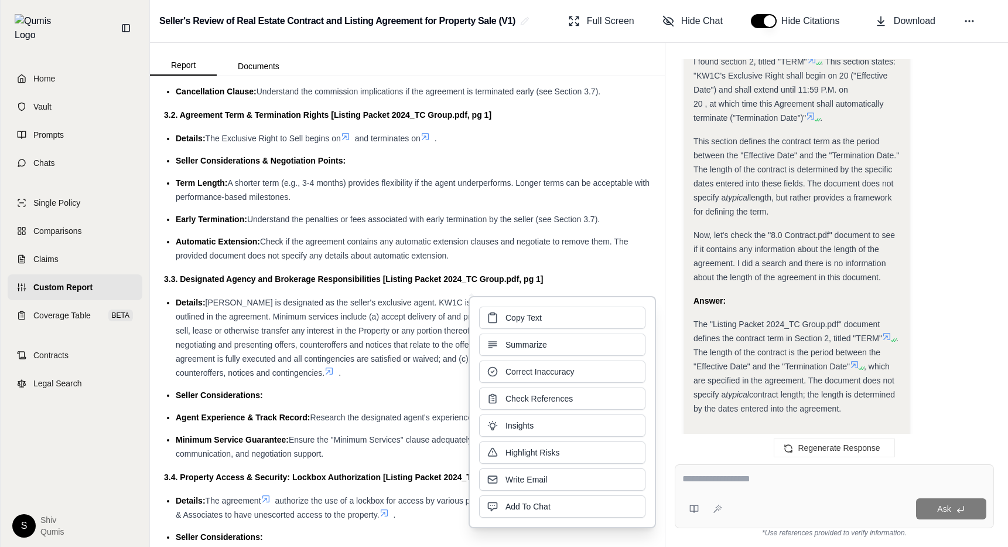
click at [335, 312] on span "[PERSON_NAME] is designated as the seller's exclusive agent. KW1C is responsibl…" at bounding box center [410, 338] width 468 height 80
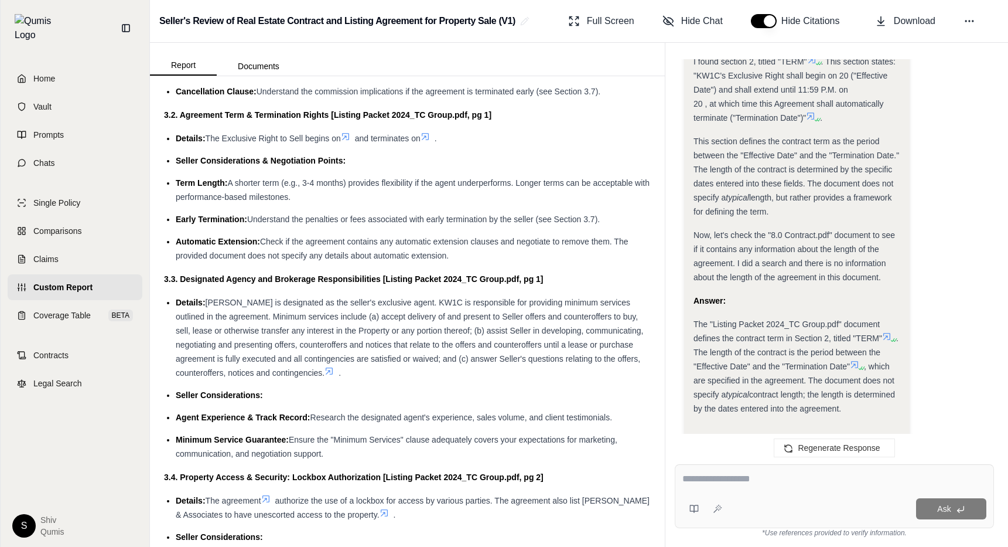
click at [325, 368] on icon at bounding box center [329, 370] width 9 height 9
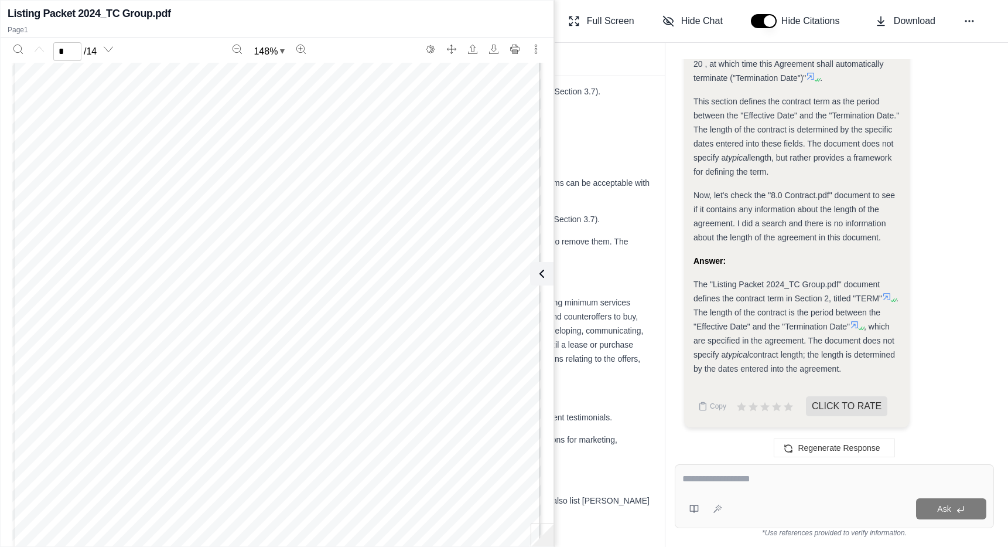
scroll to position [125, 0]
type input "*"
click at [615, 242] on span "Check if the agreement contains any automatic extension clauses and negotiate t…" at bounding box center [402, 248] width 452 height 23
click at [547, 277] on button at bounding box center [539, 273] width 23 height 23
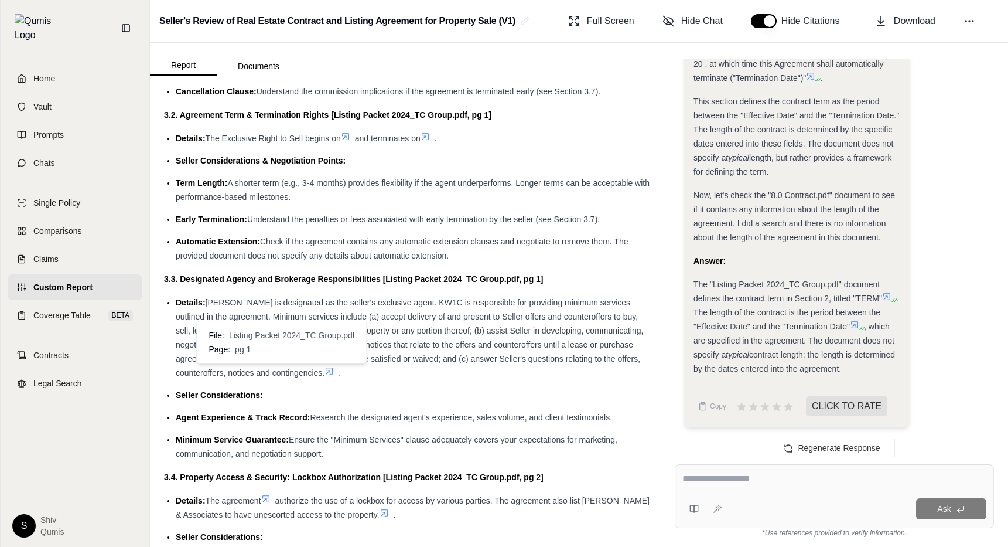
click at [325, 367] on icon at bounding box center [329, 370] width 9 height 9
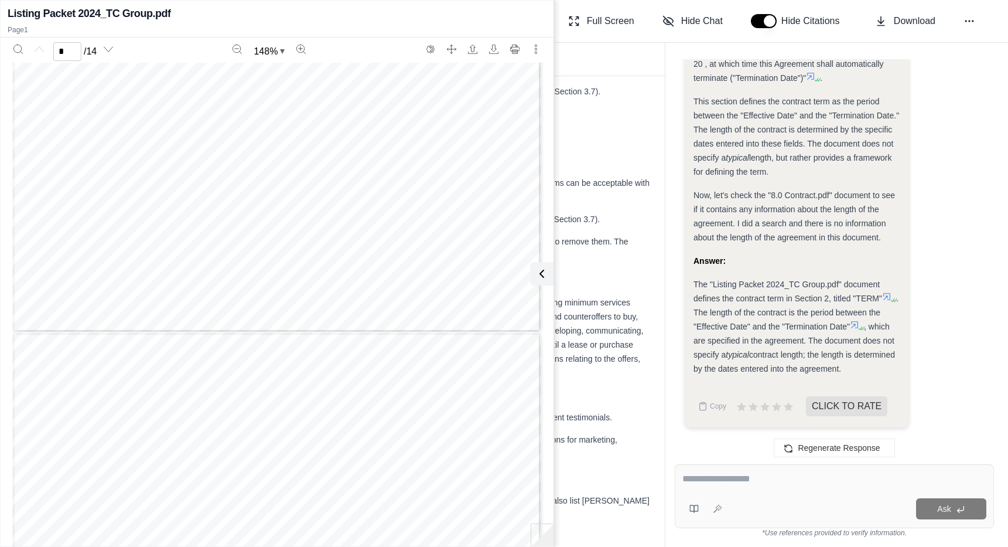
type input "*"
click at [642, 301] on span "[PERSON_NAME] is designated as the seller's exclusive agent. KW1C is responsibl…" at bounding box center [410, 338] width 468 height 80
click at [622, 322] on li "Details: Tom Campone is designated as the seller's exclusive agent. KW1C is res…" at bounding box center [413, 337] width 475 height 84
click at [545, 283] on button at bounding box center [539, 273] width 23 height 23
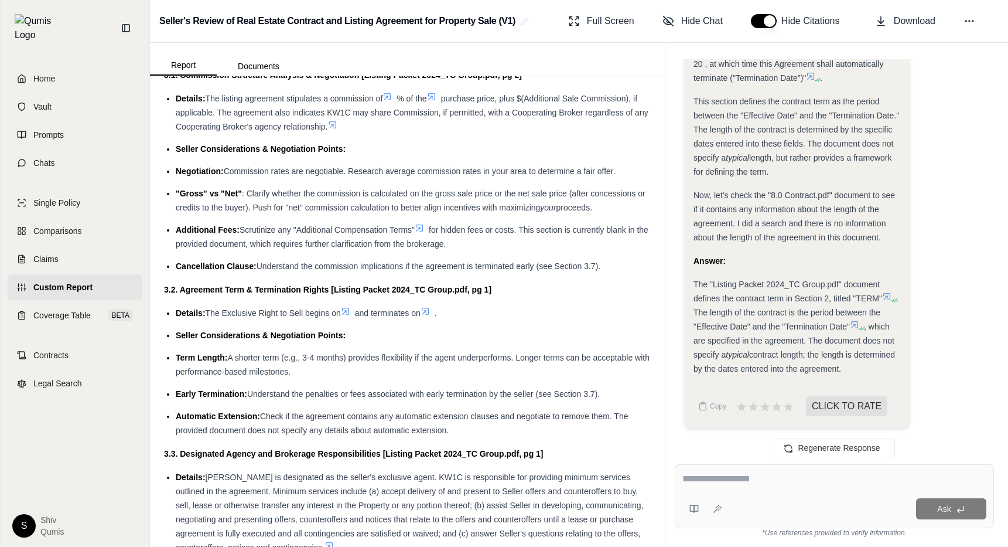
scroll to position [400, 0]
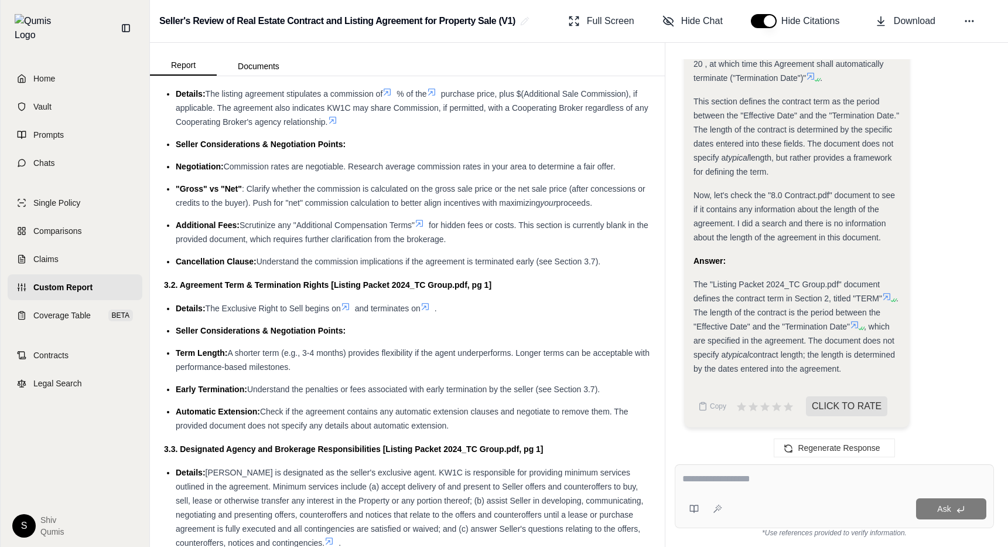
click at [713, 485] on textarea at bounding box center [835, 479] width 304 height 14
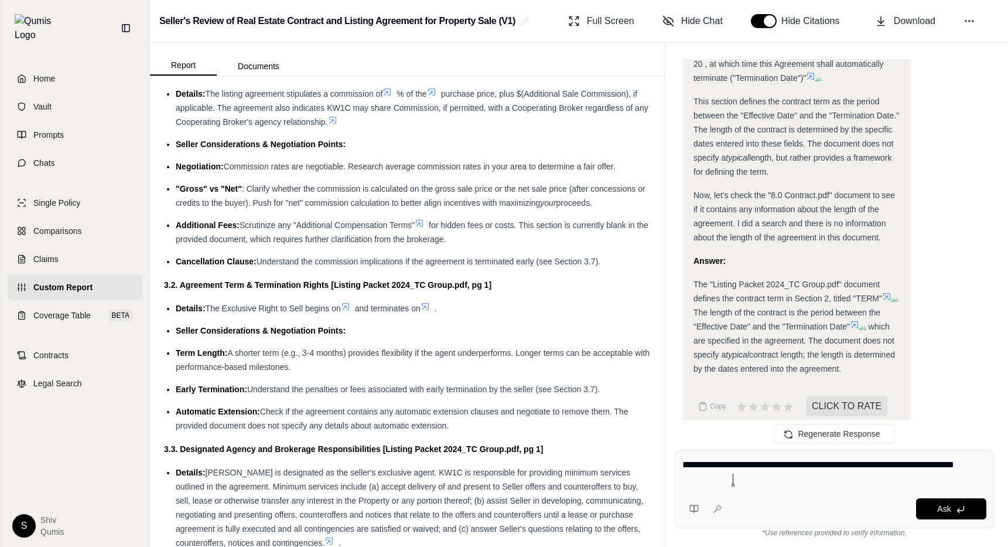
type textarea "**********"
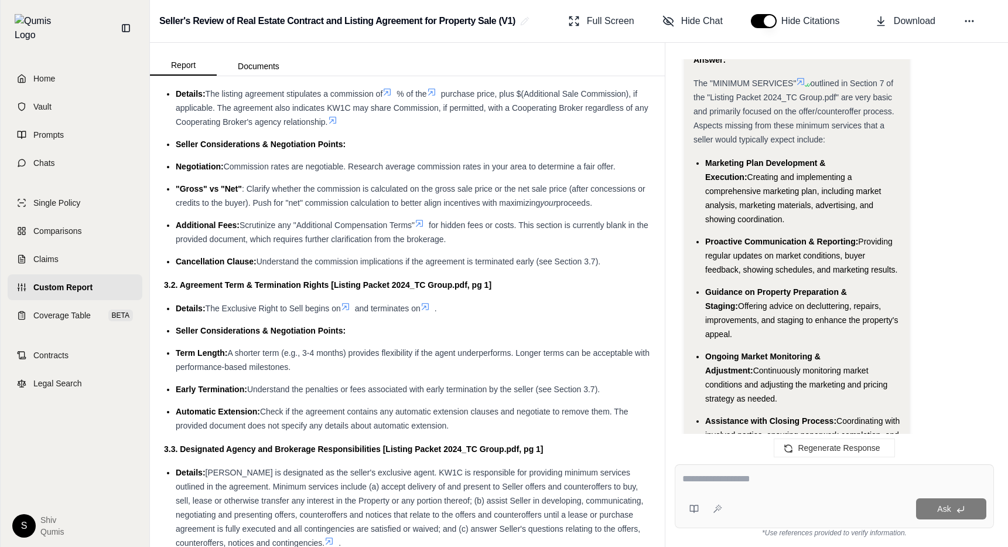
scroll to position [4365, 0]
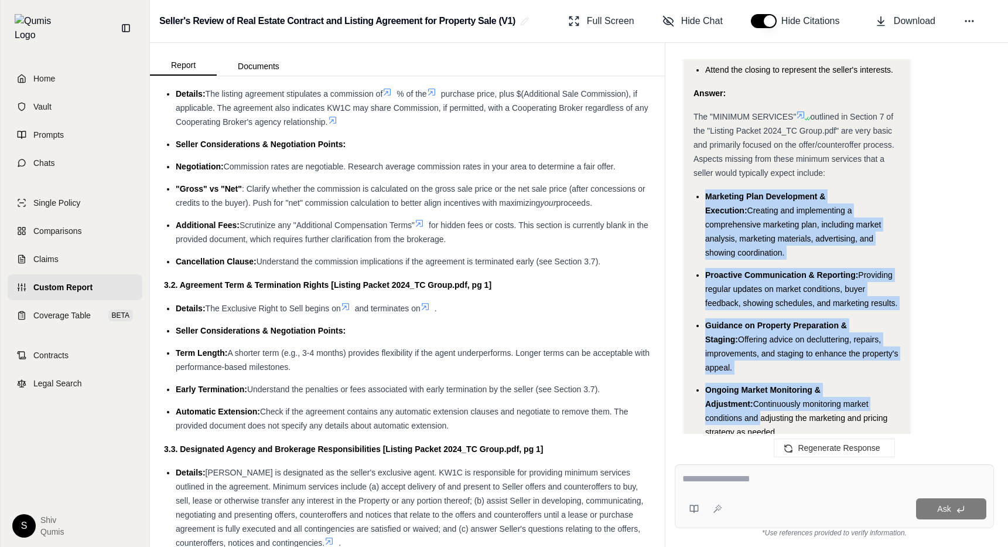
drag, startPoint x: 701, startPoint y: 197, endPoint x: 875, endPoint y: 392, distance: 261.4
click at [875, 392] on ul "Marketing Plan Development & Execution: Creating and implementing a comprehensi…" at bounding box center [797, 339] width 207 height 300
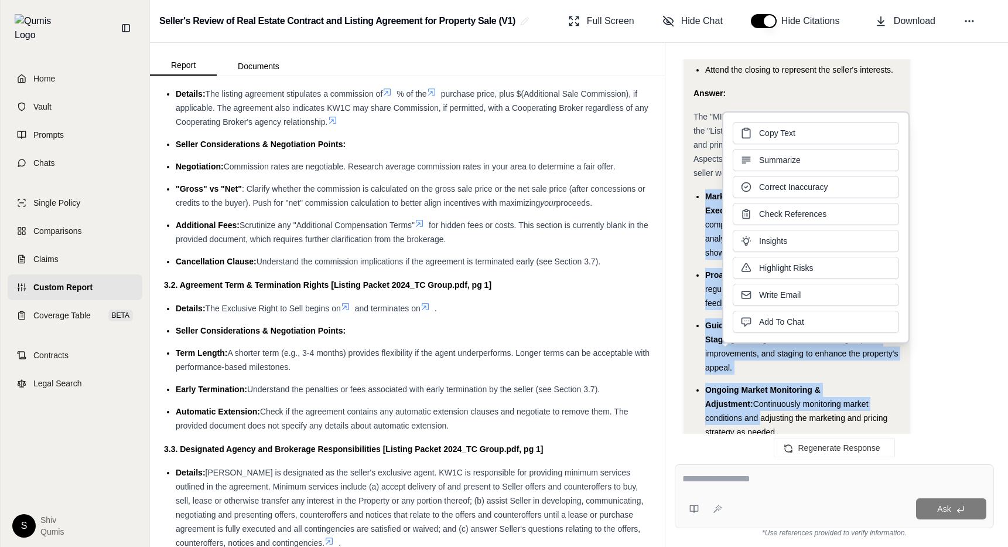
scroll to position [4465, 0]
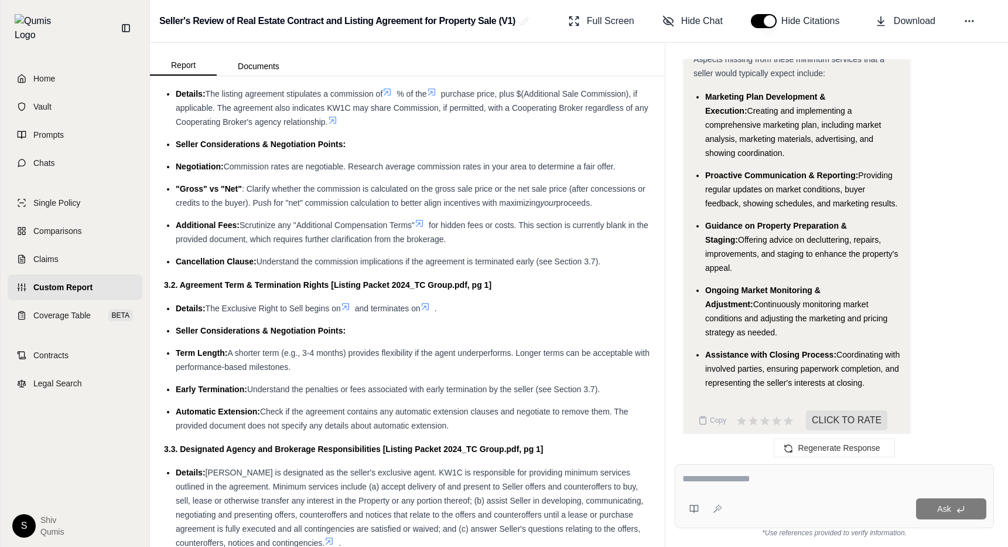
drag, startPoint x: 846, startPoint y: 344, endPoint x: 878, endPoint y: 358, distance: 35.7
click at [878, 358] on span "Coordinating with involved parties, ensuring paperwork completion, and represen…" at bounding box center [802, 369] width 195 height 38
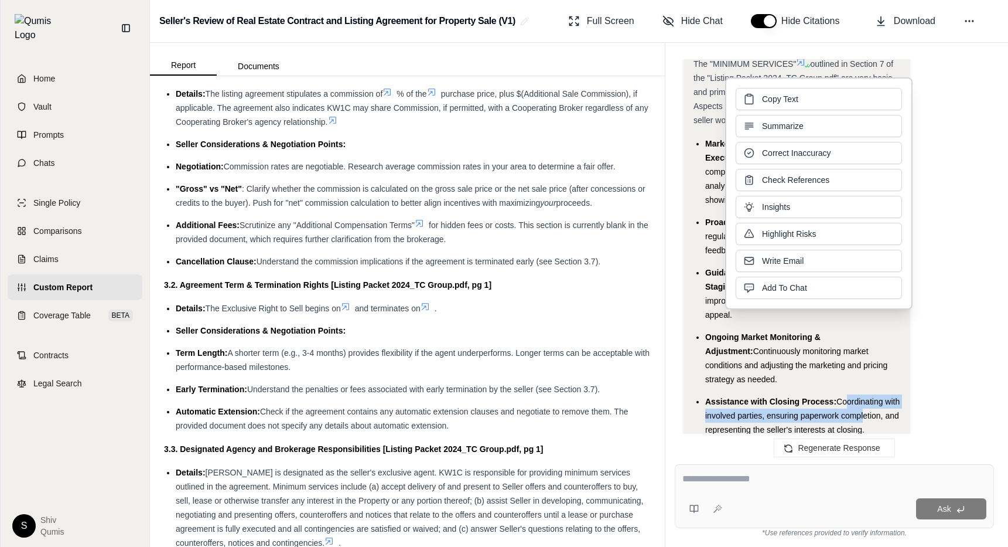
scroll to position [4373, 0]
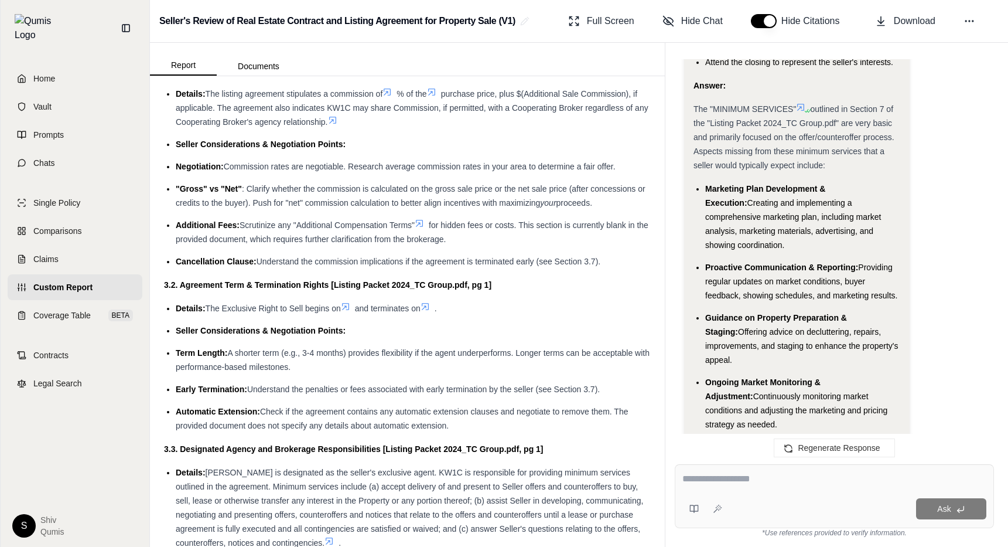
click at [872, 375] on li "Ongoing Market Monitoring & Adjustment: Continuously monitoring market conditio…" at bounding box center [802, 403] width 195 height 56
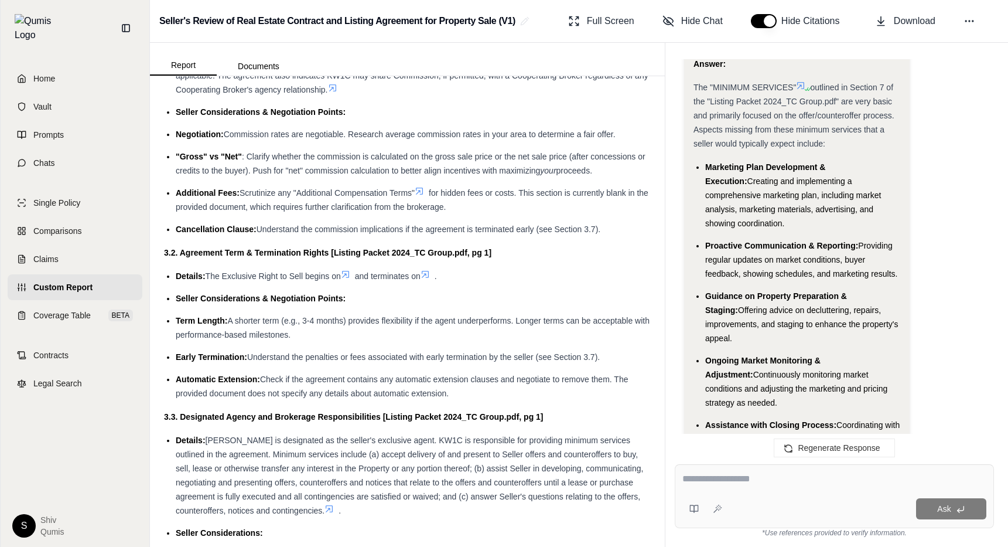
scroll to position [453, 0]
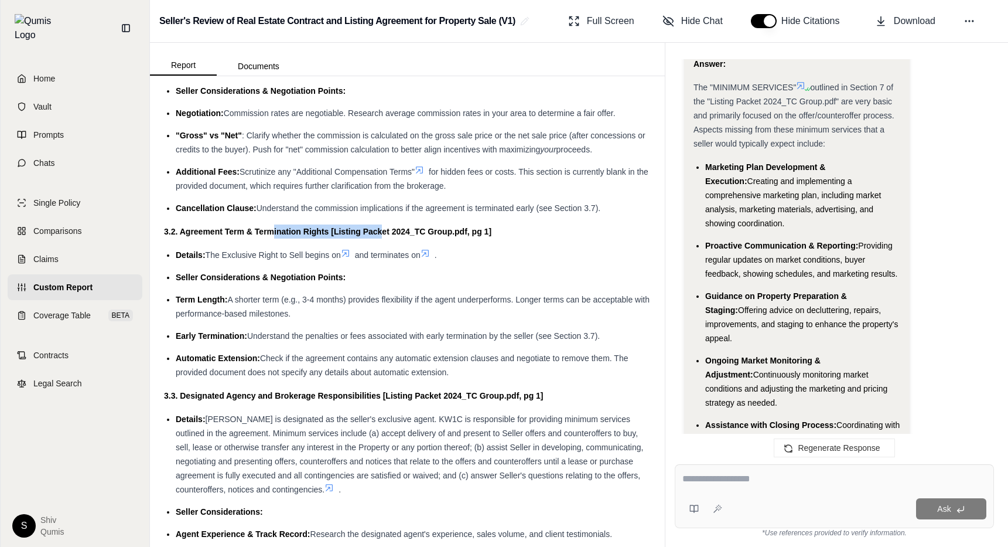
drag, startPoint x: 273, startPoint y: 233, endPoint x: 383, endPoint y: 232, distance: 110.2
click at [383, 232] on strong "3.2. Agreement Term & Termination Rights [Listing Packet 2024_TC Group.pdf, pg …" at bounding box center [328, 231] width 328 height 9
click at [527, 257] on li "Details: The Exclusive Right to Sell begins on and terminates on ." at bounding box center [413, 255] width 475 height 14
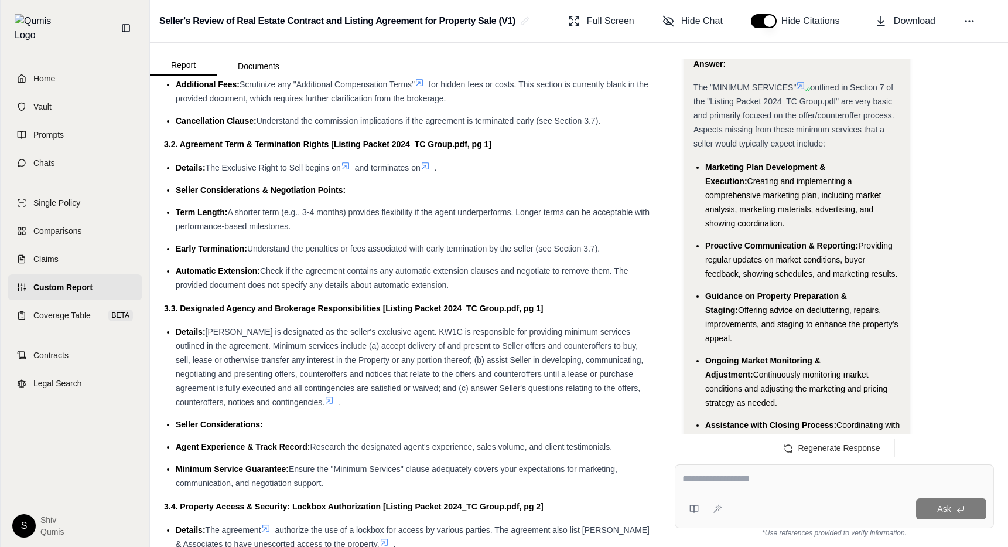
scroll to position [589, 0]
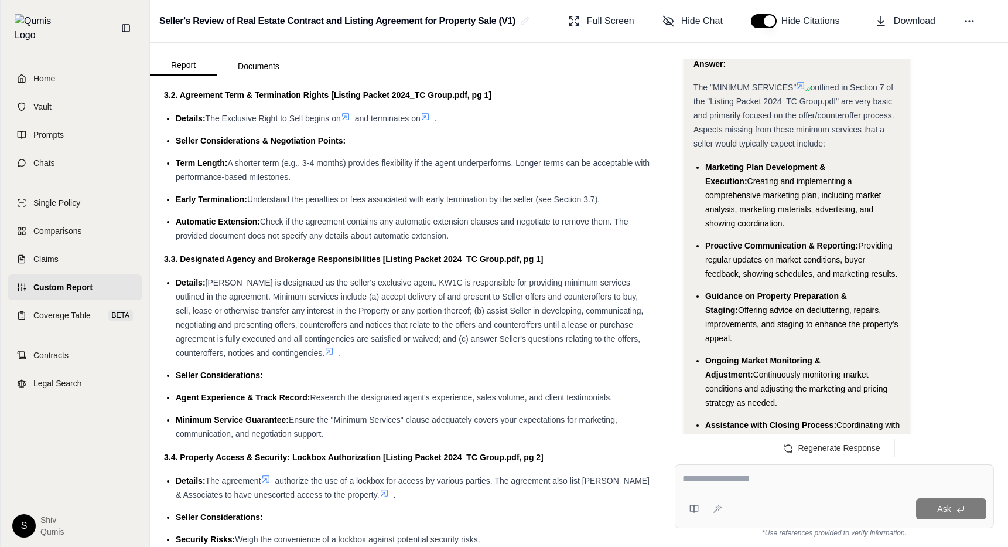
drag, startPoint x: 236, startPoint y: 400, endPoint x: 335, endPoint y: 437, distance: 105.5
click at [335, 437] on ul "Details: Tom Campone is designated as the seller's exclusive agent. KW1C is res…" at bounding box center [407, 357] width 487 height 165
drag, startPoint x: 218, startPoint y: 478, endPoint x: 431, endPoint y: 479, distance: 213.3
click at [431, 479] on li "Details: The agreement authorize the use of a lockbox for access by various par…" at bounding box center [413, 487] width 475 height 28
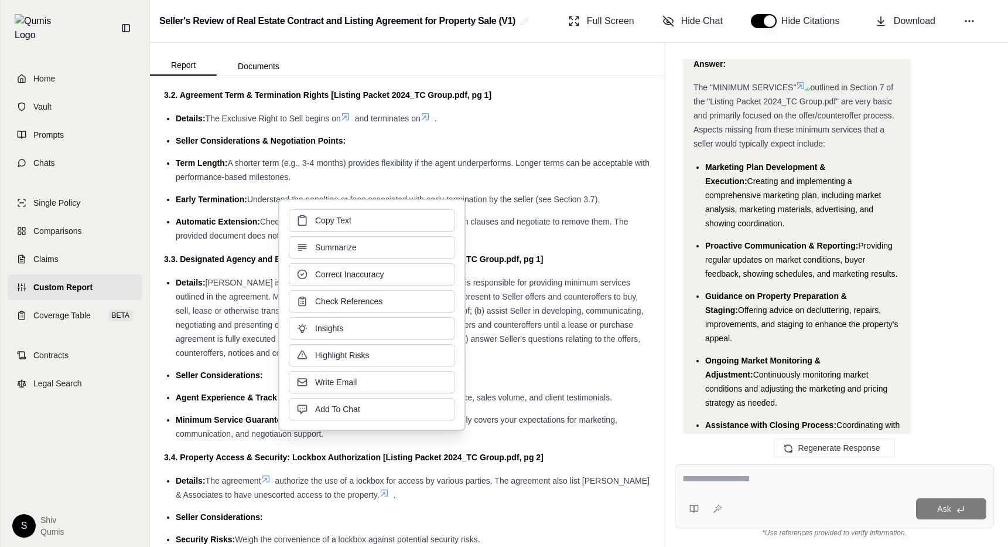
click at [514, 501] on li "Details: The agreement authorize the use of a lockbox for access by various par…" at bounding box center [413, 487] width 475 height 28
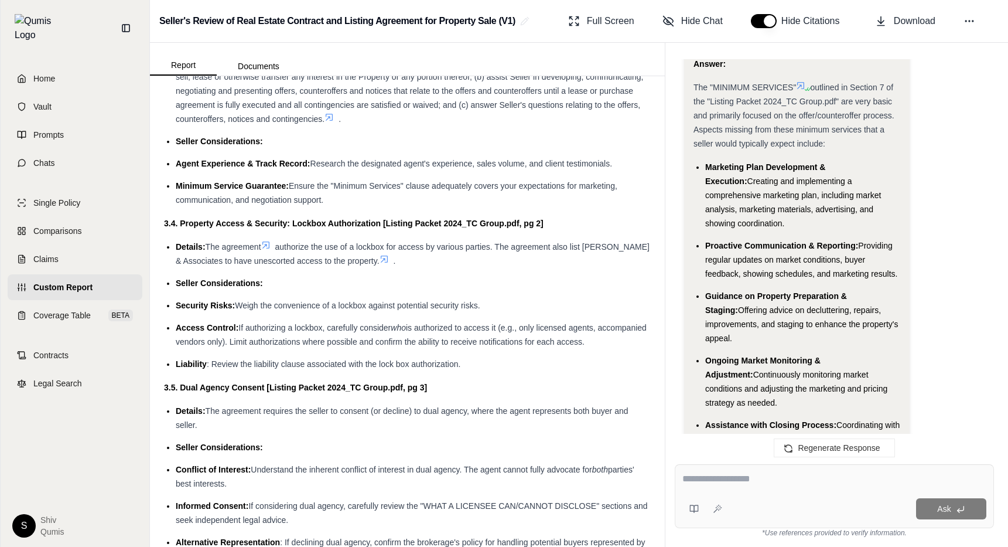
scroll to position [824, 0]
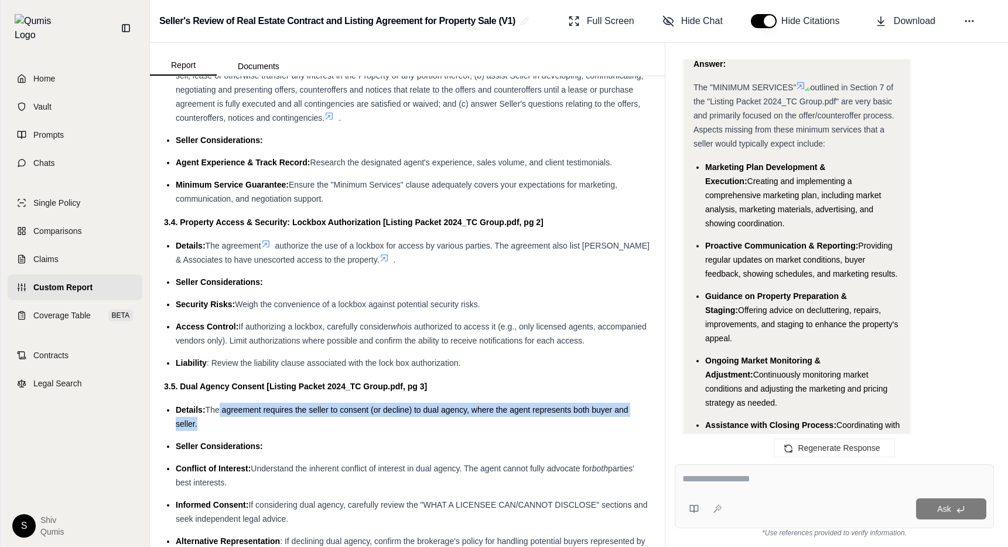
drag, startPoint x: 217, startPoint y: 408, endPoint x: 519, endPoint y: 431, distance: 302.7
click at [519, 431] on ul "Details: The agreement requires the seller to consent (or decline) to dual agen…" at bounding box center [407, 482] width 487 height 159
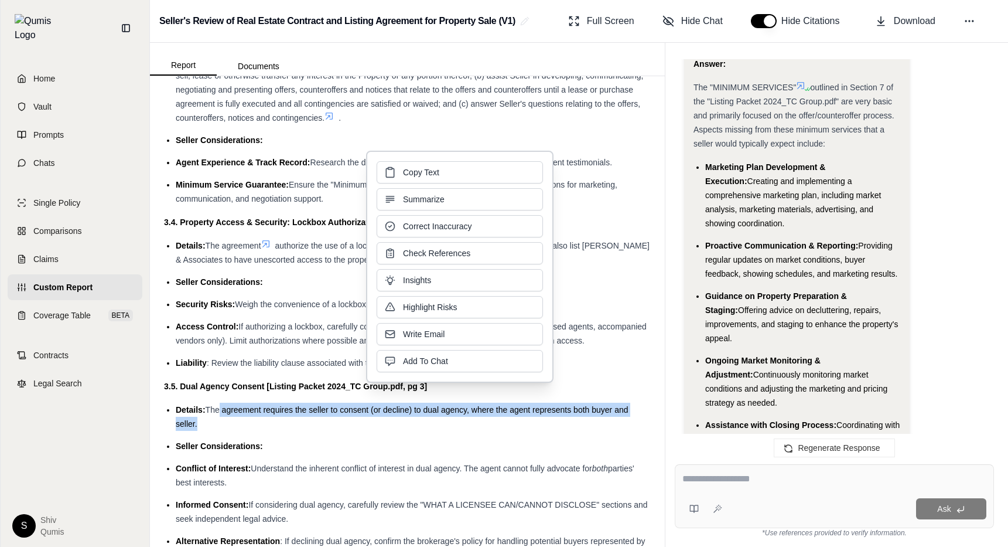
click at [519, 432] on ul "Details: The agreement requires the seller to consent (or decline) to dual agen…" at bounding box center [407, 482] width 487 height 159
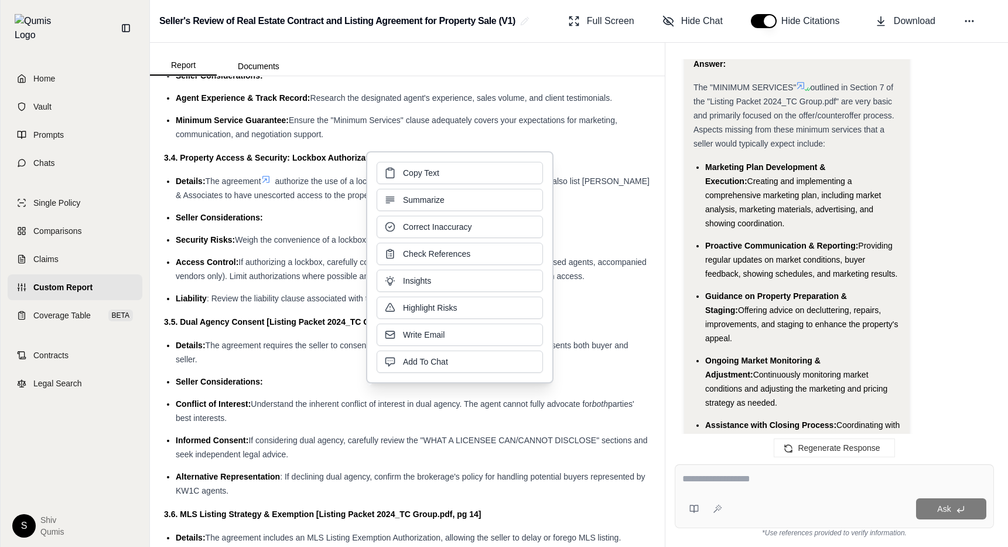
click at [507, 444] on span "If considering dual agency, carefully review the "WHAT A LICENSEE CAN/CANNOT DI…" at bounding box center [412, 446] width 472 height 23
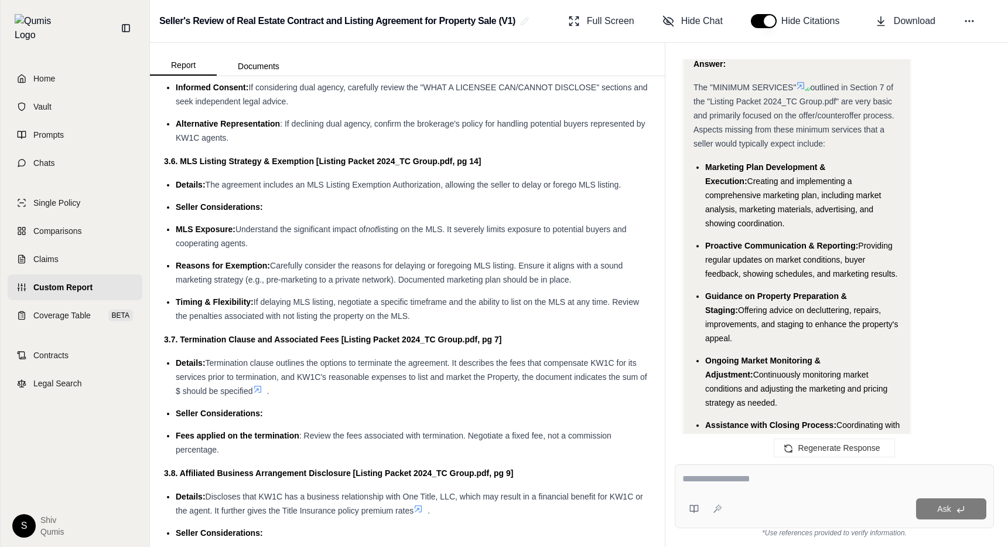
scroll to position [1245, 0]
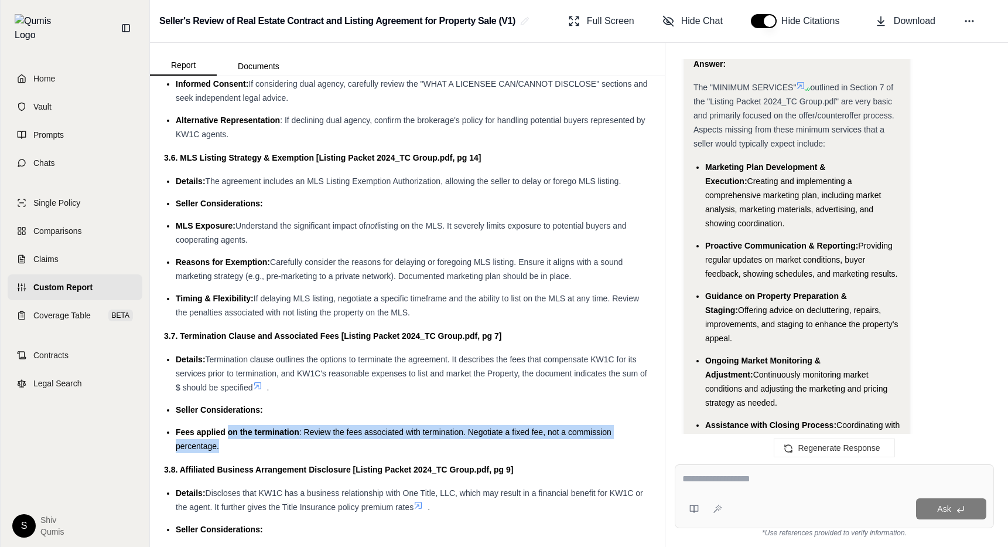
drag, startPoint x: 230, startPoint y: 435, endPoint x: 306, endPoint y: 457, distance: 79.8
click at [306, 457] on div "REPORT TITLE: Analysis of Listing Agreement for Subject Property 1. Executive S…" at bounding box center [407, 107] width 487 height 2525
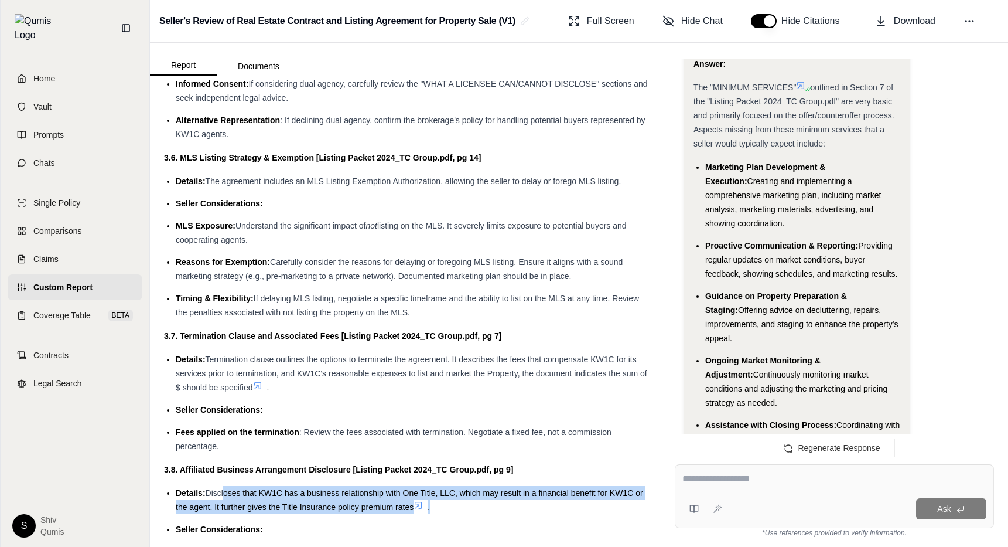
drag, startPoint x: 222, startPoint y: 489, endPoint x: 510, endPoint y: 505, distance: 288.2
click at [510, 504] on li "Details: Discloses that KW1C has a business relationship with One Title, LLC, w…" at bounding box center [413, 500] width 475 height 28
click at [510, 505] on li "Details: Discloses that KW1C has a business relationship with One Title, LLC, w…" at bounding box center [413, 500] width 475 height 28
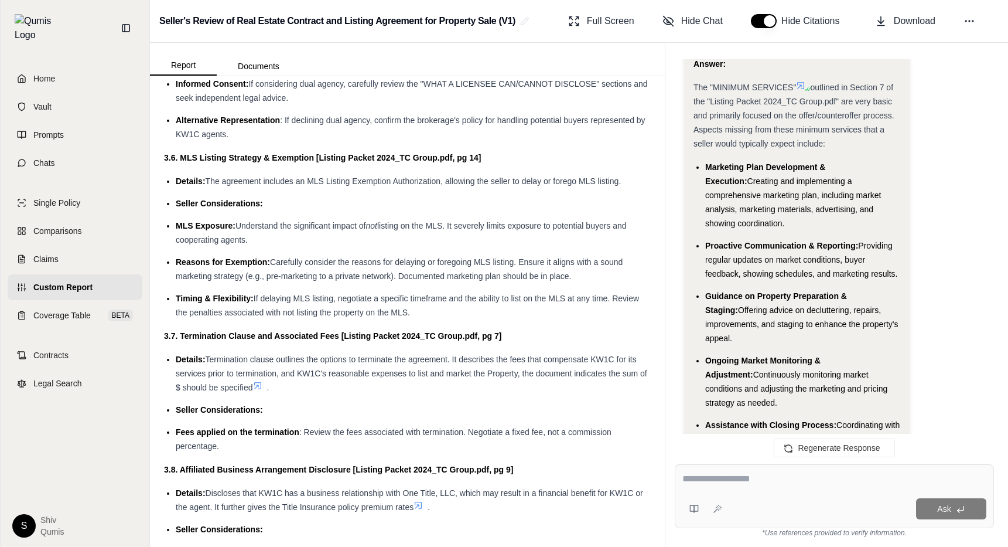
click at [510, 505] on li "Details: Discloses that KW1C has a business relationship with One Title, LLC, w…" at bounding box center [413, 500] width 475 height 28
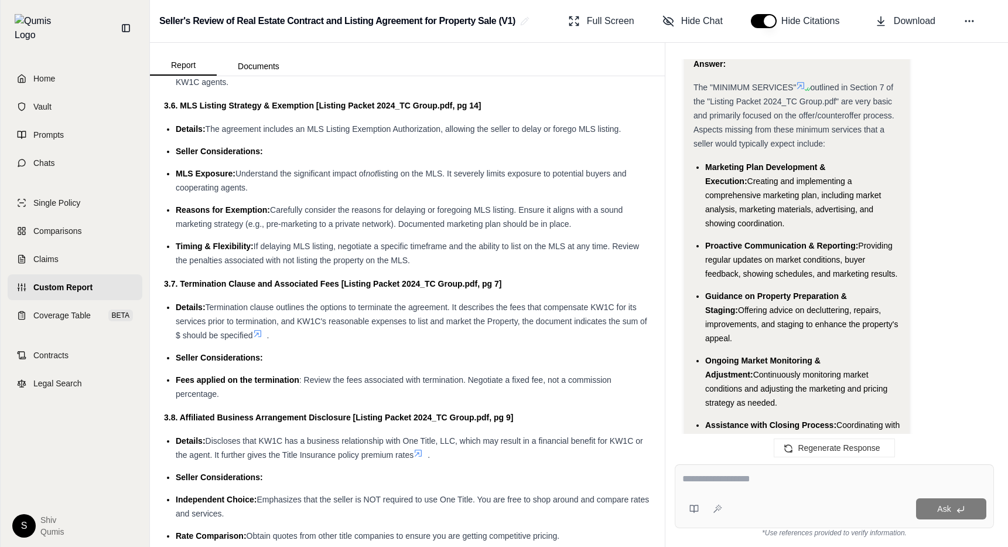
scroll to position [1298, 0]
drag, startPoint x: 210, startPoint y: 452, endPoint x: 347, endPoint y: 457, distance: 136.6
click at [347, 457] on span "Discloses that KW1C has a business relationship with One Title, LLC, which may …" at bounding box center [410, 446] width 468 height 23
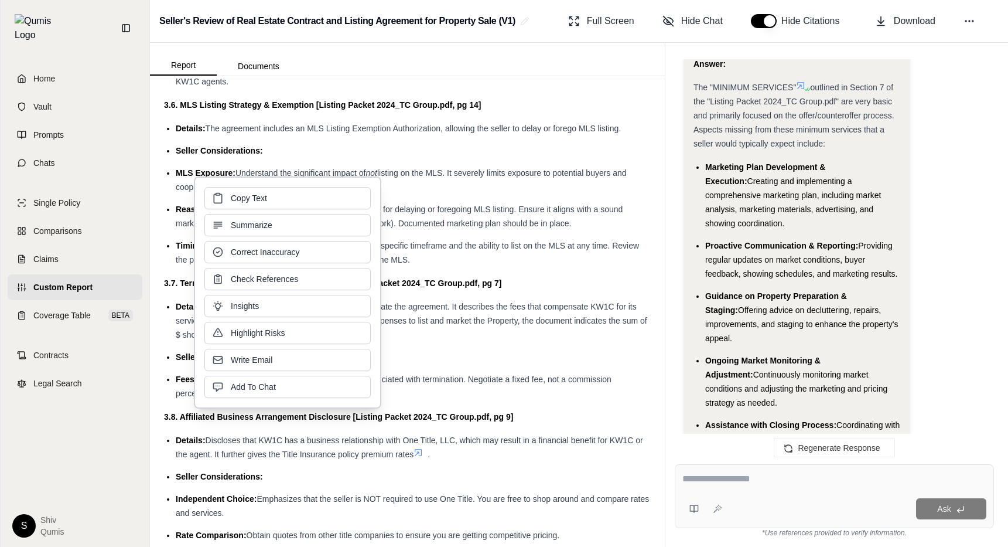
click at [341, 482] on li "Seller Considerations:" at bounding box center [413, 476] width 475 height 14
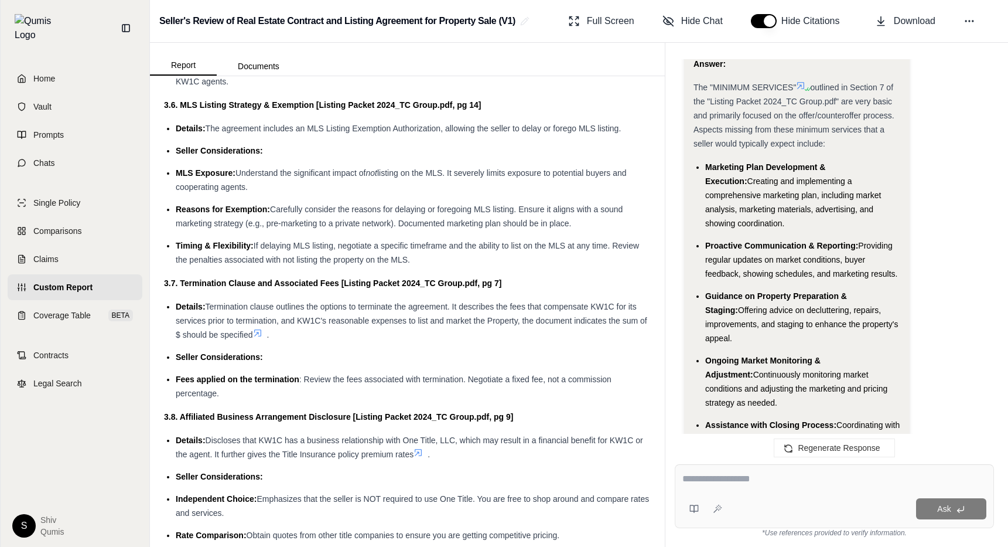
scroll to position [1362, 0]
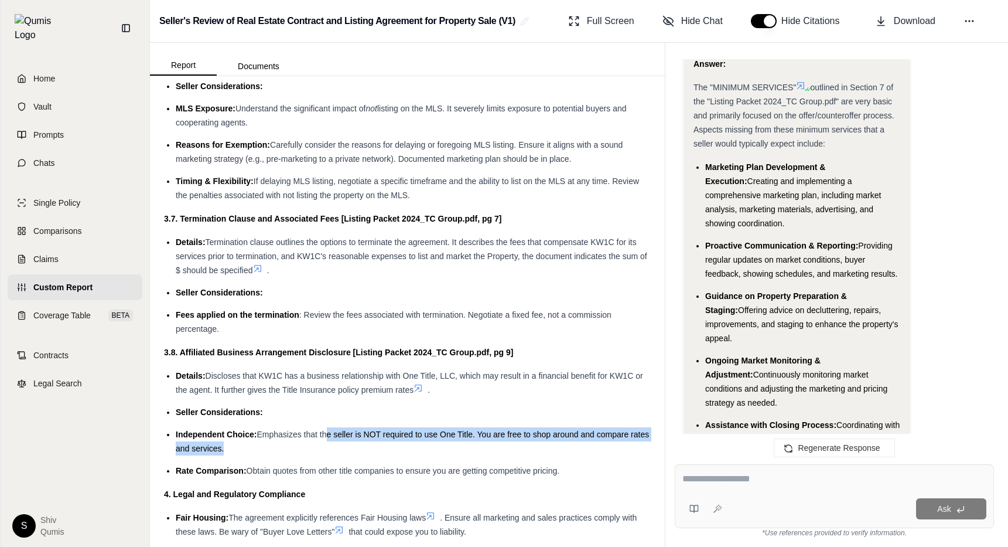
drag, startPoint x: 325, startPoint y: 434, endPoint x: 593, endPoint y: 458, distance: 269.4
click at [593, 458] on ul "Details: Discloses that KW1C has a business relationship with One Title, LLC, w…" at bounding box center [407, 423] width 487 height 109
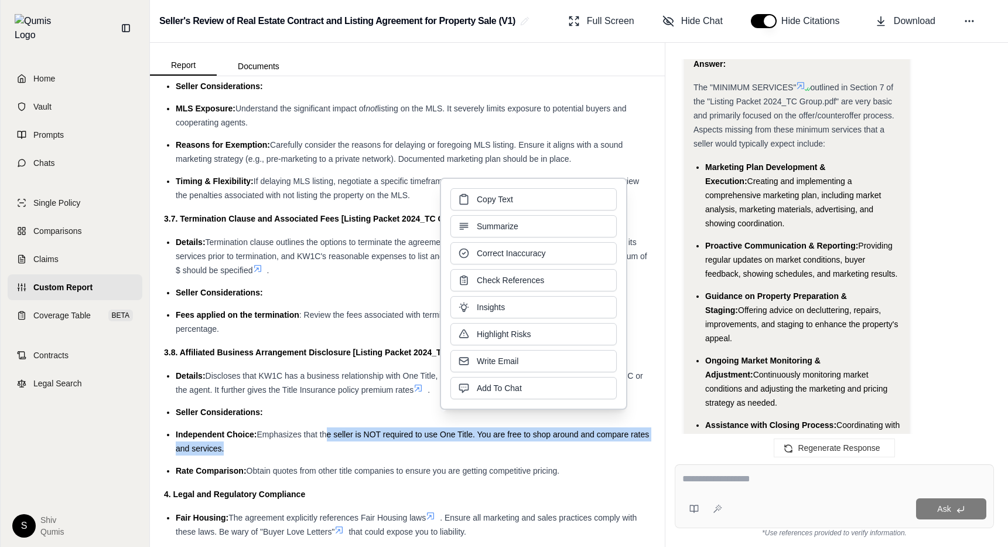
click at [505, 458] on ul "Details: Discloses that KW1C has a business relationship with One Title, LLC, w…" at bounding box center [407, 423] width 487 height 109
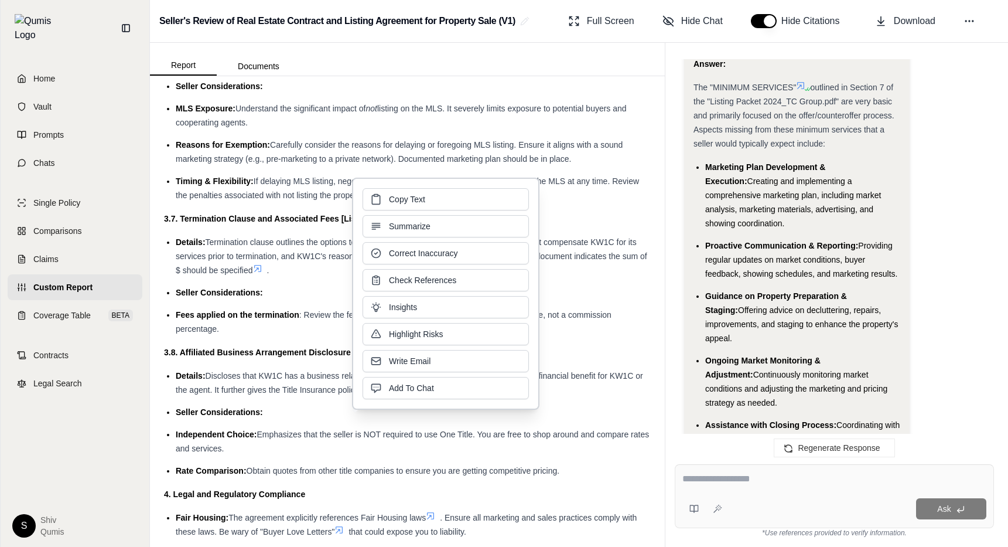
click at [506, 458] on ul "Details: Discloses that KW1C has a business relationship with One Title, LLC, w…" at bounding box center [407, 423] width 487 height 109
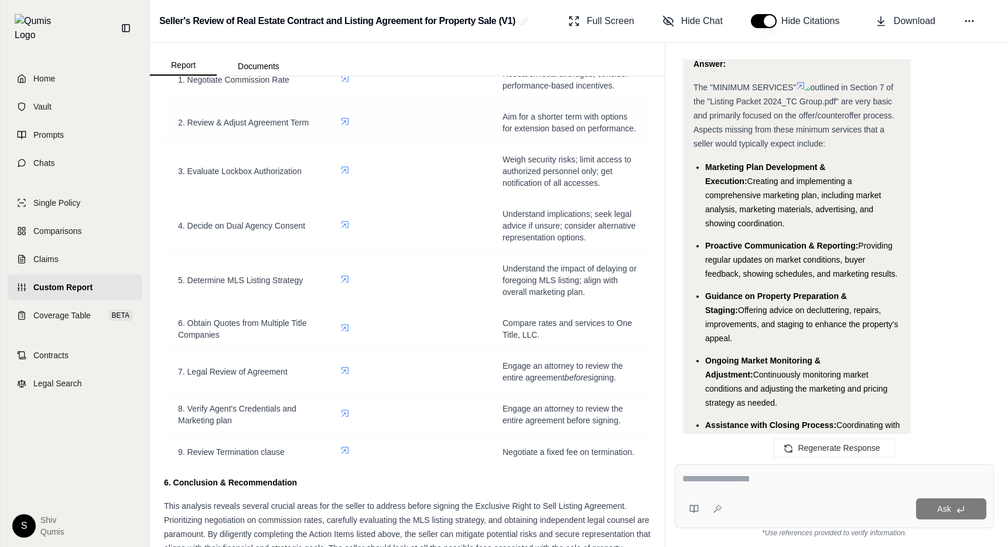
scroll to position [2092, 0]
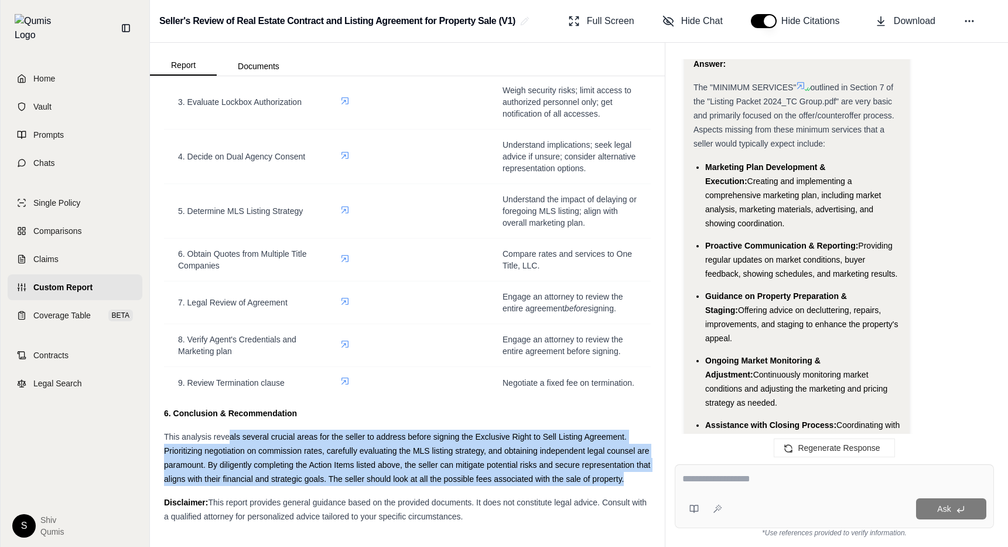
drag, startPoint x: 231, startPoint y: 438, endPoint x: 336, endPoint y: 492, distance: 118.7
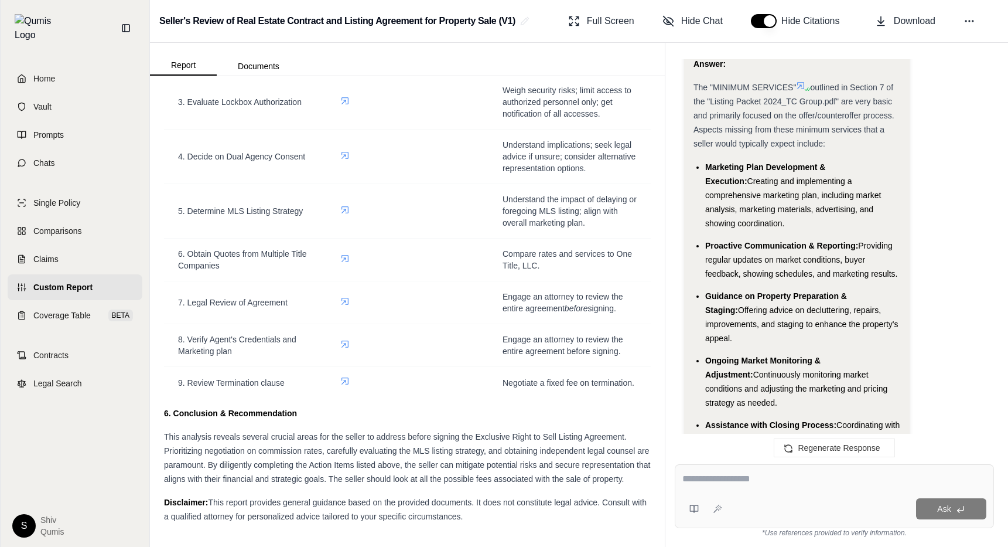
click at [539, 474] on span "This analysis reveals several crucial areas for the seller to address before si…" at bounding box center [407, 458] width 486 height 52
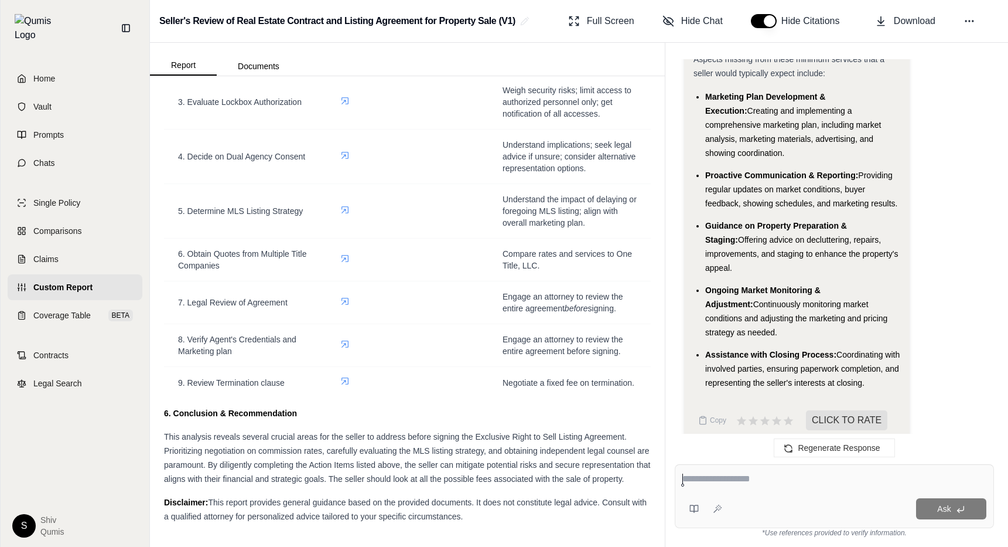
click at [720, 486] on textarea at bounding box center [835, 479] width 304 height 14
type textarea "**********"
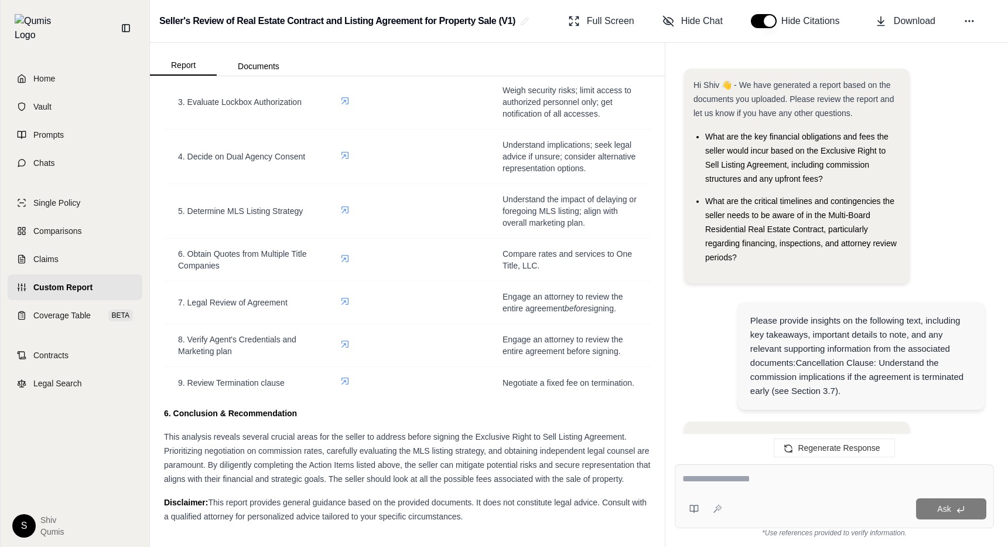
scroll to position [5067, 0]
